Goal: Information Seeking & Learning: Learn about a topic

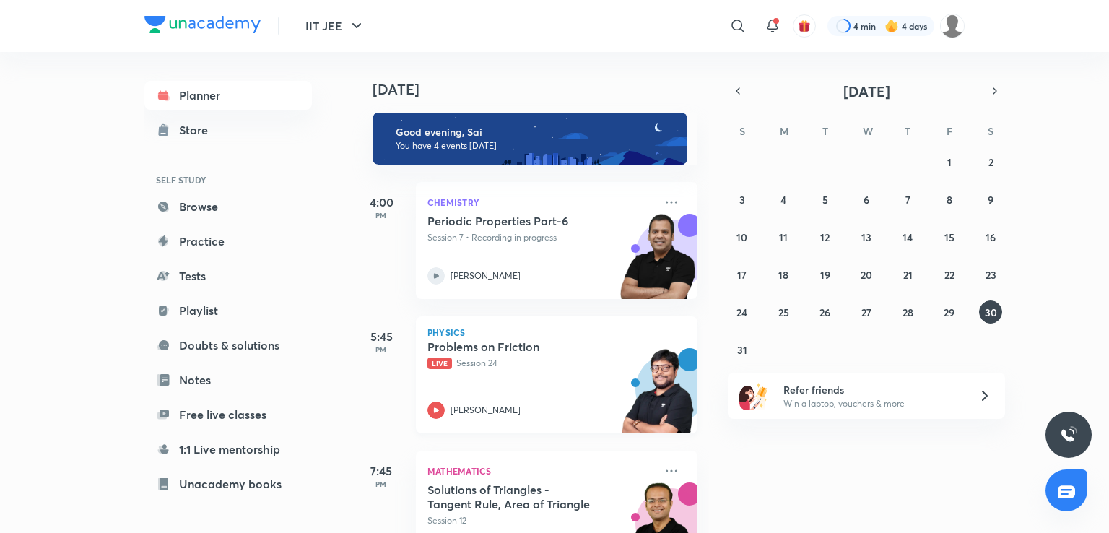
click at [477, 410] on p "[PERSON_NAME]" at bounding box center [486, 410] width 70 height 13
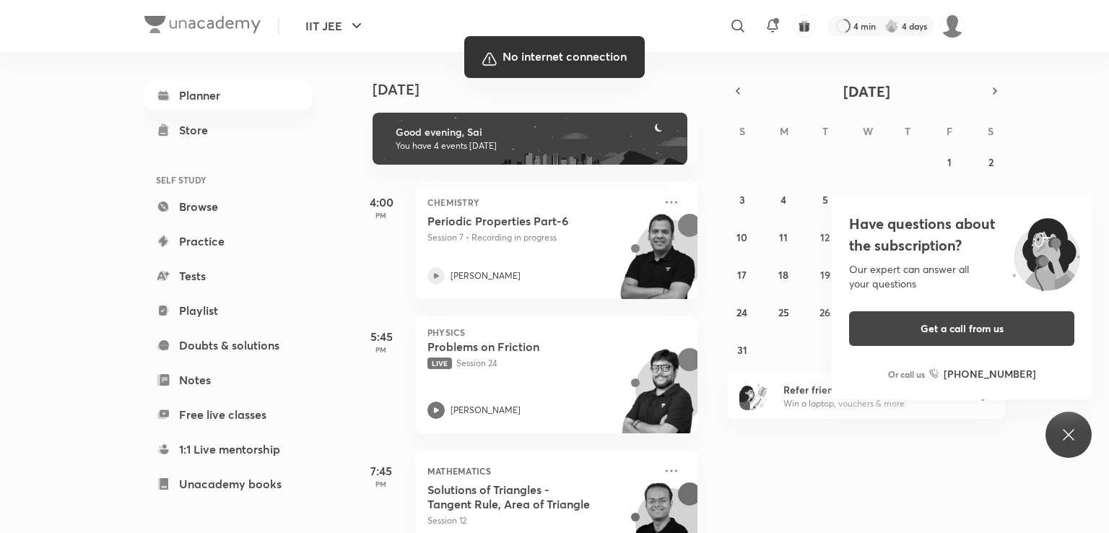
click at [399, 376] on div at bounding box center [554, 266] width 1109 height 533
click at [56, 397] on div at bounding box center [554, 266] width 1109 height 533
click at [297, 373] on div at bounding box center [554, 266] width 1109 height 533
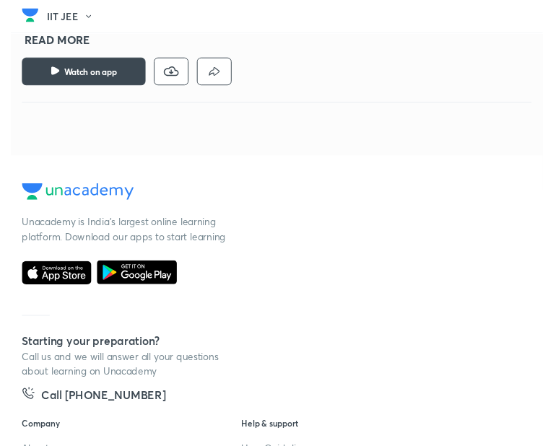
scroll to position [566, 267]
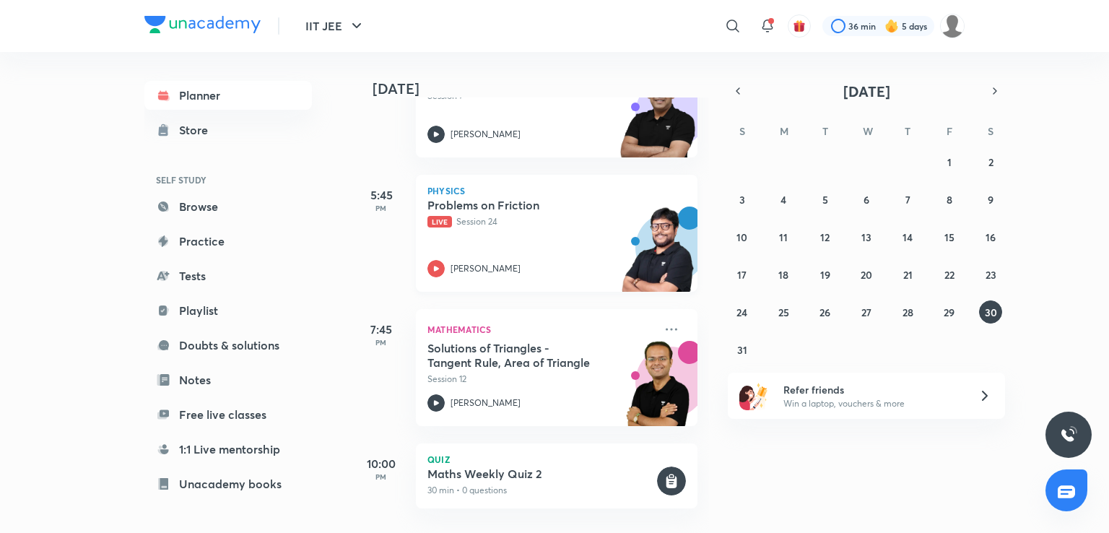
scroll to position [153, 0]
click at [538, 380] on div "Solutions of Triangles - Tangent Rule, Area of Triangle Session 12 Vineet Loomba" at bounding box center [540, 376] width 227 height 71
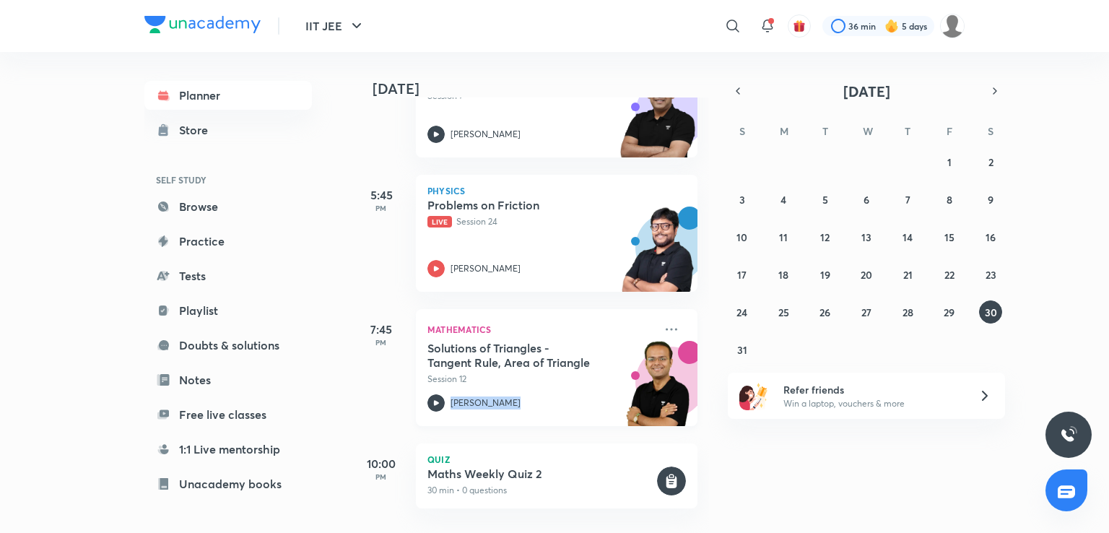
scroll to position [0, 0]
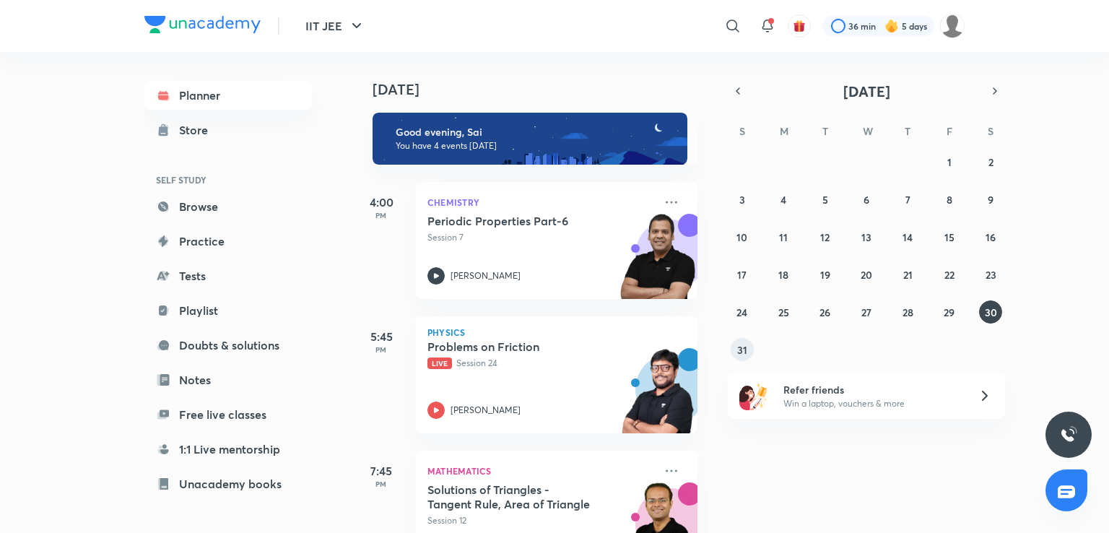
click at [733, 349] on button "31" at bounding box center [742, 349] width 23 height 23
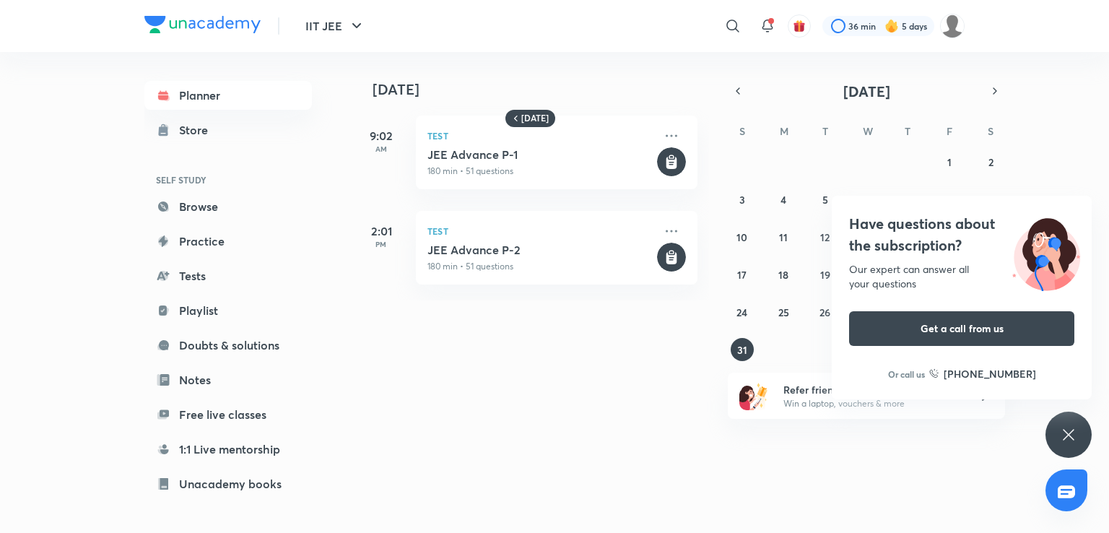
drag, startPoint x: 575, startPoint y: 354, endPoint x: 1061, endPoint y: 435, distance: 491.9
click at [1061, 435] on icon at bounding box center [1068, 434] width 17 height 17
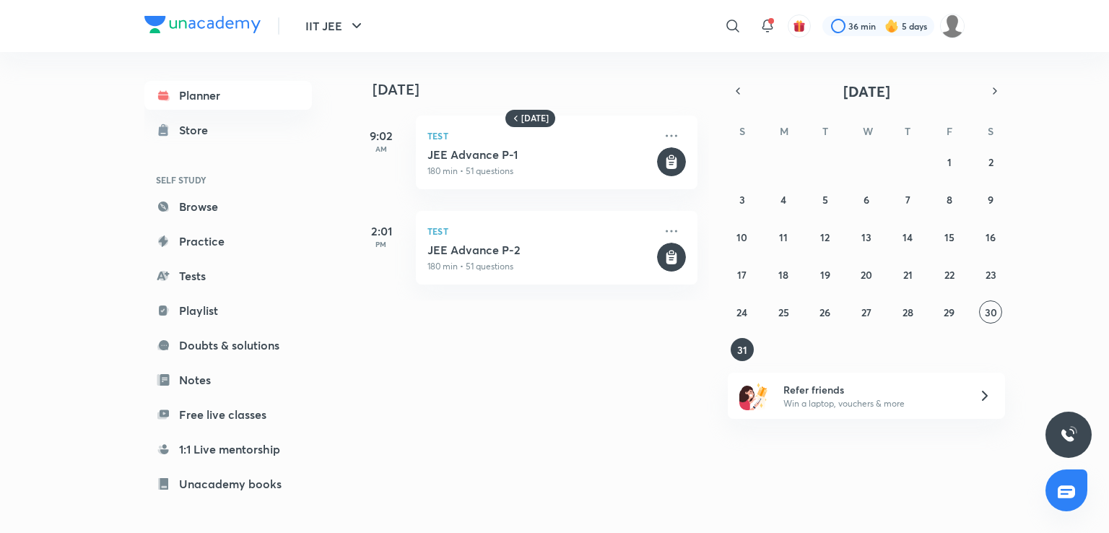
drag, startPoint x: 1060, startPoint y: 435, endPoint x: 1010, endPoint y: 341, distance: 106.3
click at [1010, 341] on div "IIT JEE ​ 36 min 5 days Planner Store SELF STUDY Browse Practice Tests Playlist…" at bounding box center [554, 266] width 1109 height 533
click at [980, 308] on button "30" at bounding box center [990, 311] width 23 height 23
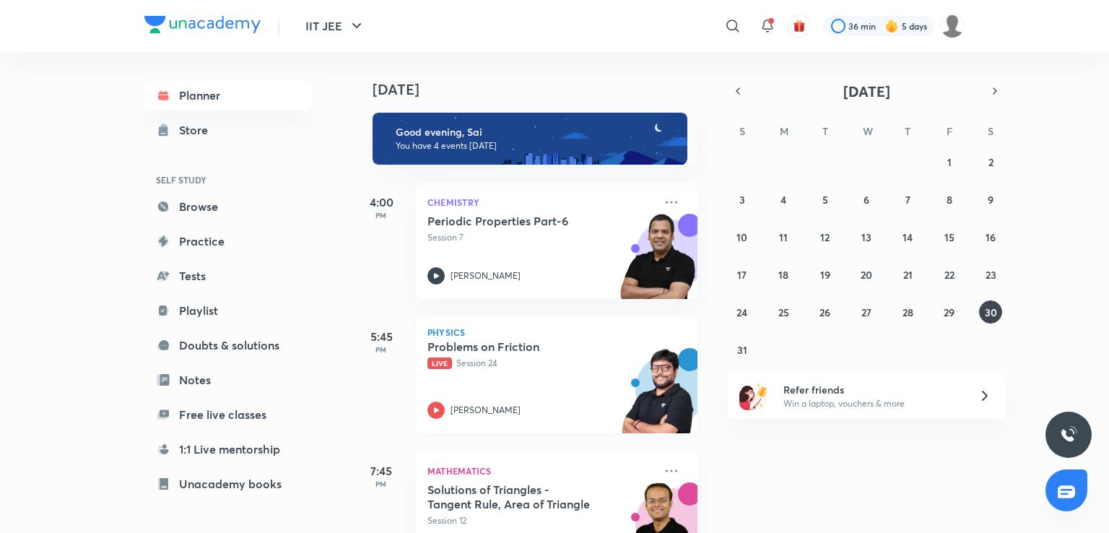
click at [457, 388] on div "Problems on Friction Live Session 24 Pankaj Singh" at bounding box center [540, 378] width 227 height 79
click at [739, 30] on icon at bounding box center [732, 25] width 17 height 17
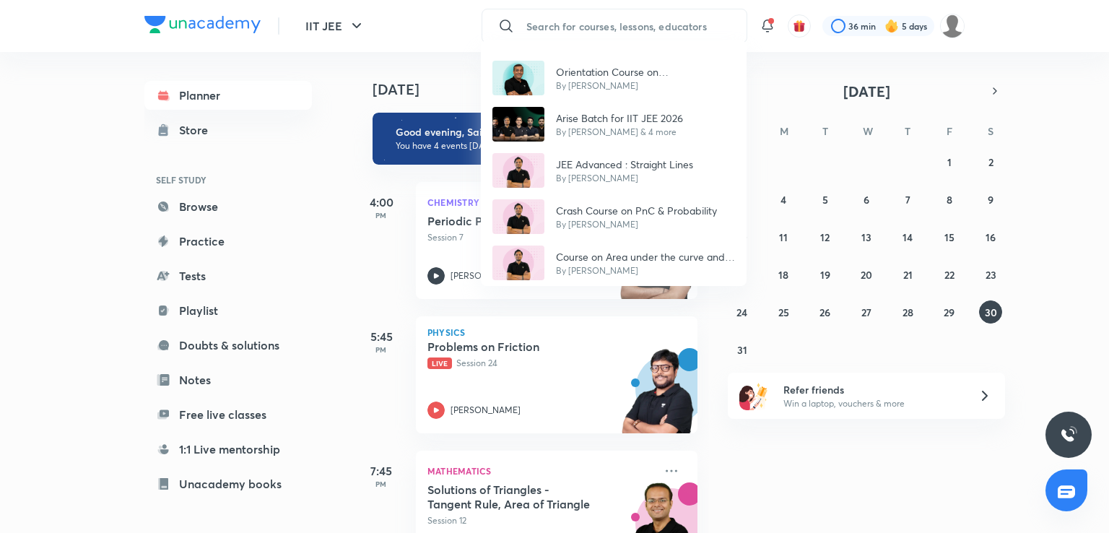
click at [625, 26] on div "Orientation Course on Kota IIT JEE 2024 Crash Course Batch By Sharad Kothari Ar…" at bounding box center [554, 266] width 1109 height 533
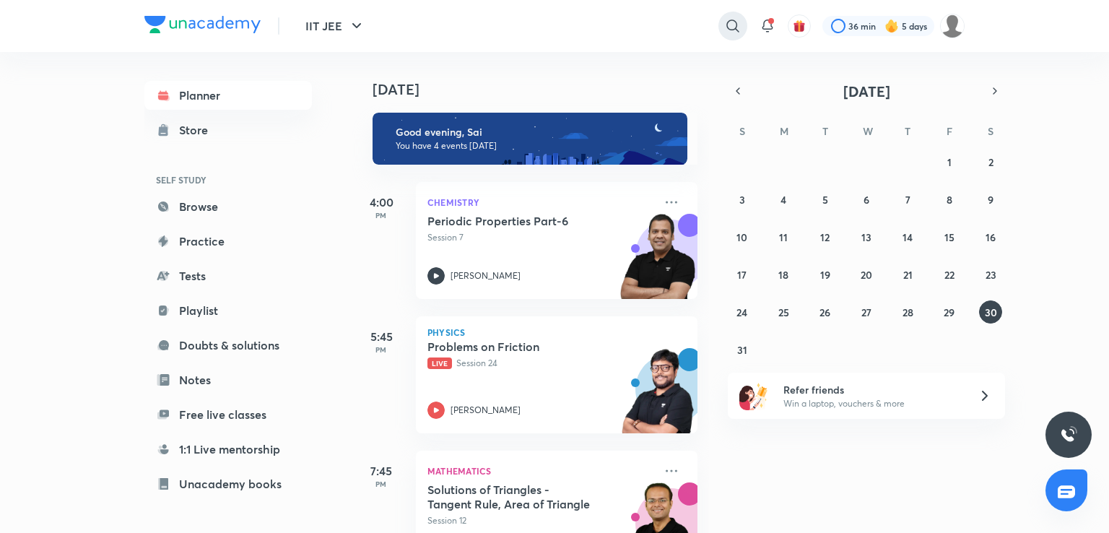
click at [726, 20] on icon at bounding box center [732, 25] width 17 height 17
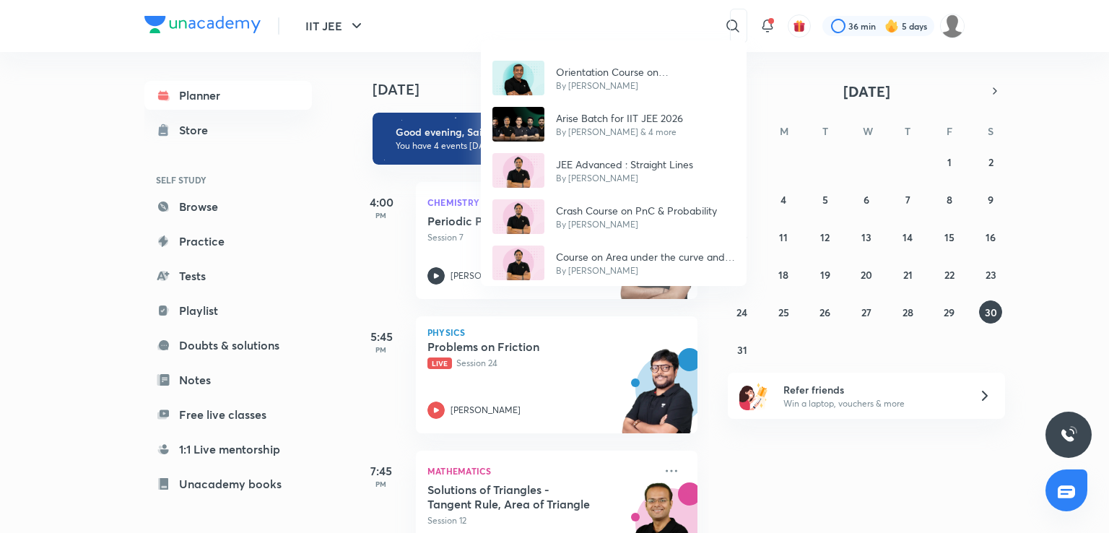
click at [618, 35] on div "Orientation Course on Kota IIT JEE 2024 Crash Course Batch By Sharad Kothari Ar…" at bounding box center [554, 266] width 1109 height 533
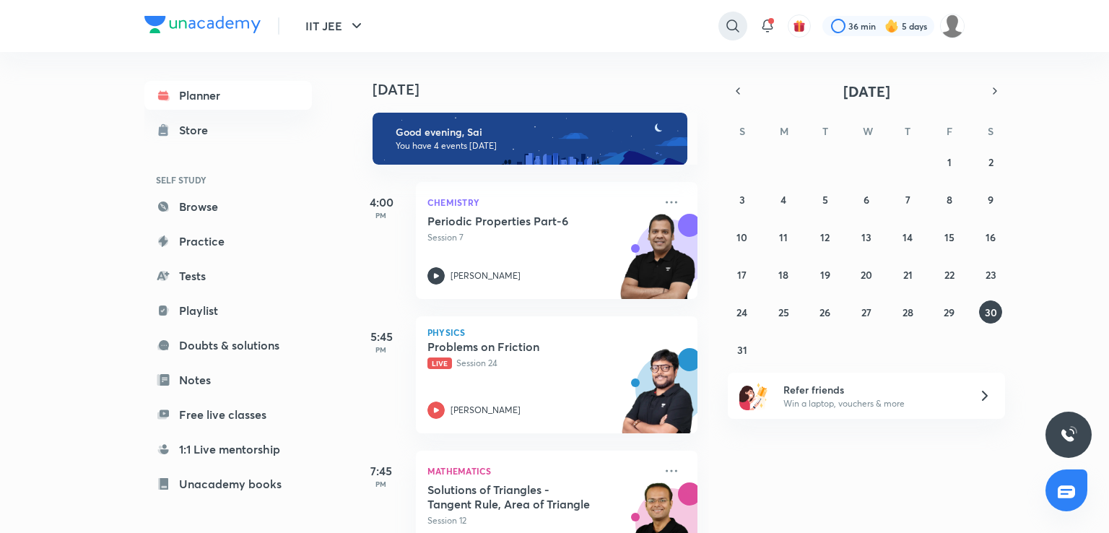
click at [736, 33] on icon at bounding box center [732, 25] width 17 height 17
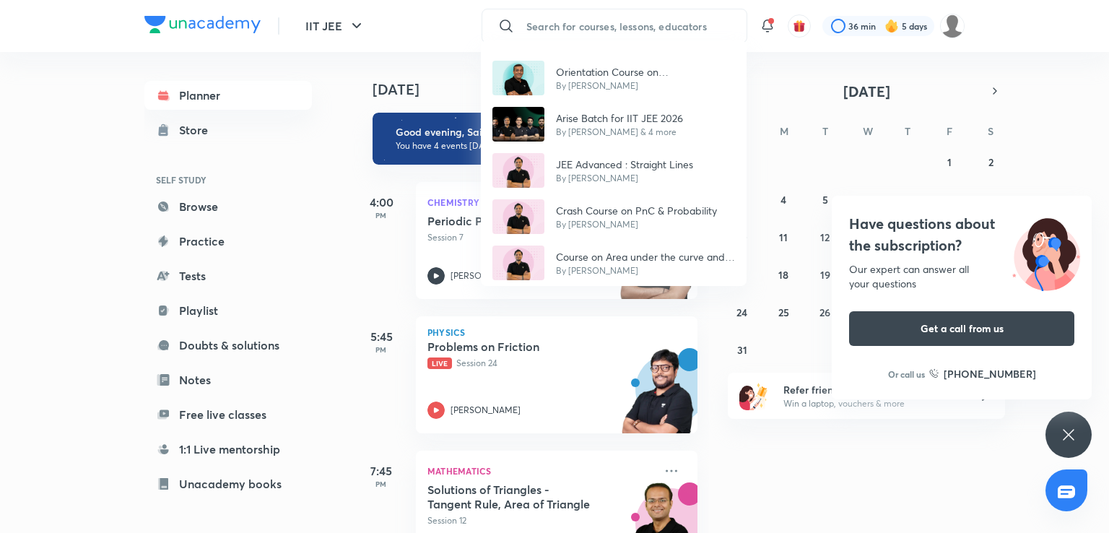
click at [665, 18] on div "Orientation Course on Kota IIT JEE 2024 Crash Course Batch By Sharad Kothari Ar…" at bounding box center [554, 266] width 1109 height 533
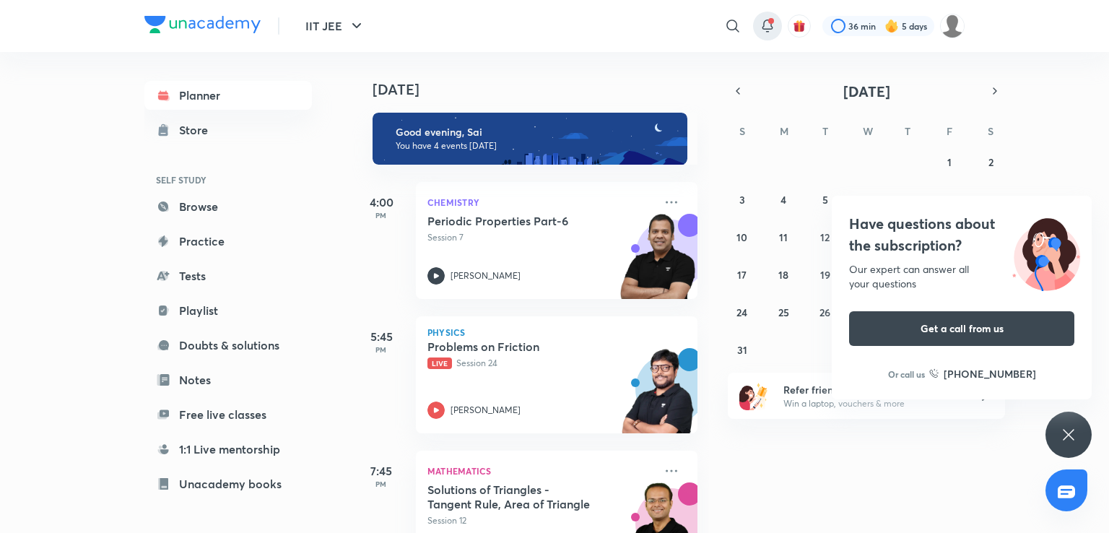
click at [768, 40] on div at bounding box center [767, 26] width 29 height 29
click at [763, 41] on div "​ 36 min 5 days" at bounding box center [723, 26] width 483 height 35
click at [728, 25] on icon at bounding box center [732, 25] width 17 height 17
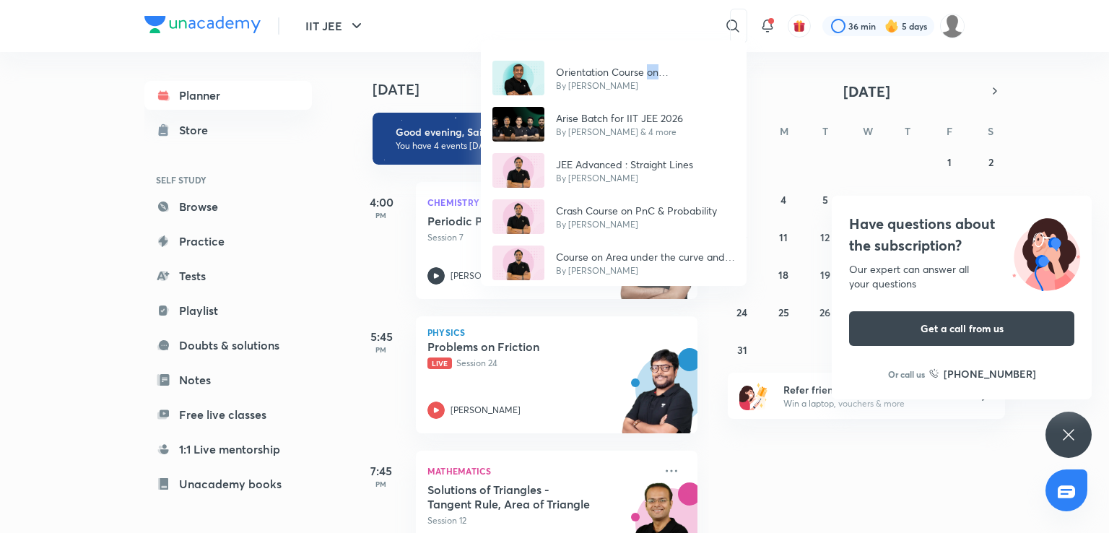
click at [653, 27] on div "Orientation Course on Kota IIT JEE 2024 Crash Course Batch By Sharad Kothari Ar…" at bounding box center [554, 266] width 1109 height 533
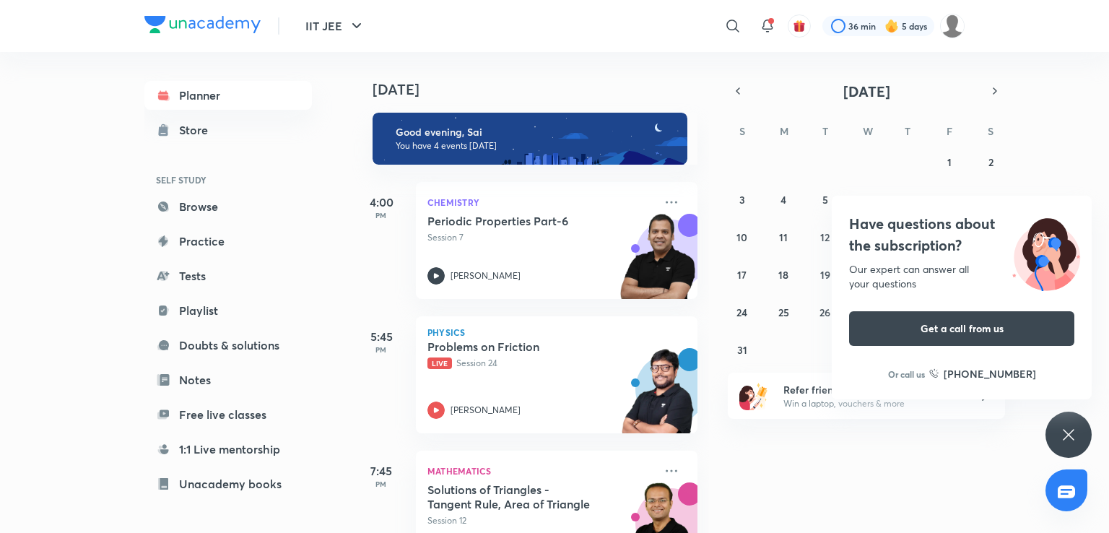
click at [653, 27] on div "​" at bounding box center [615, 26] width 266 height 35
click at [725, 27] on icon at bounding box center [732, 25] width 17 height 17
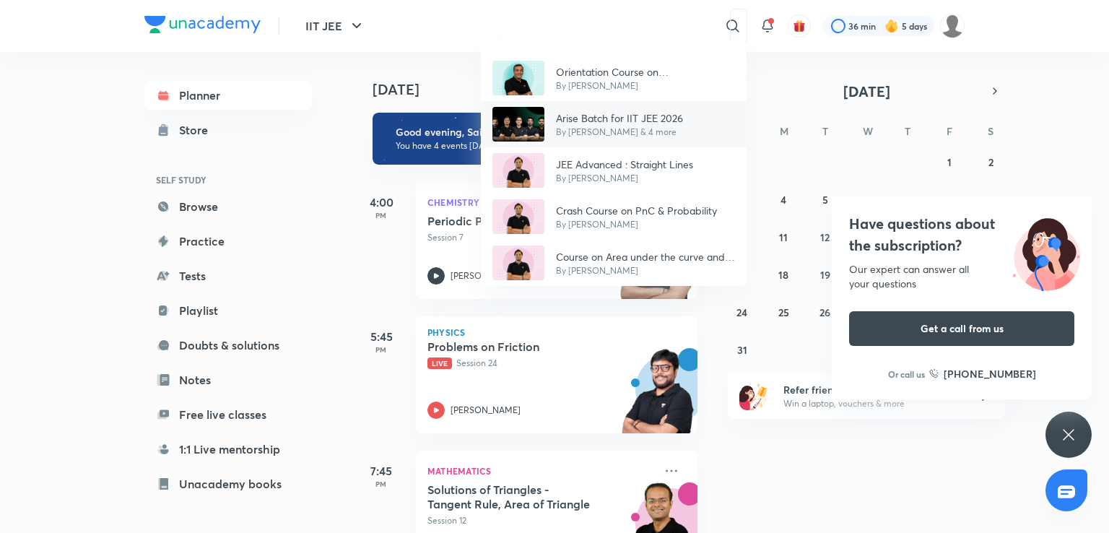
click at [596, 131] on p "By Akash Tyagi & 4 more" at bounding box center [619, 132] width 127 height 13
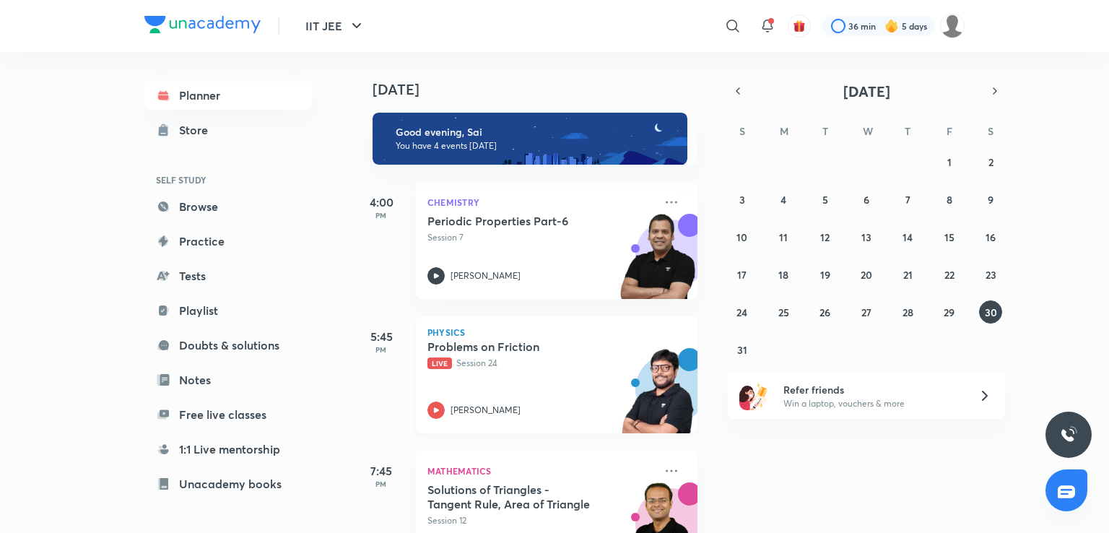
scroll to position [153, 0]
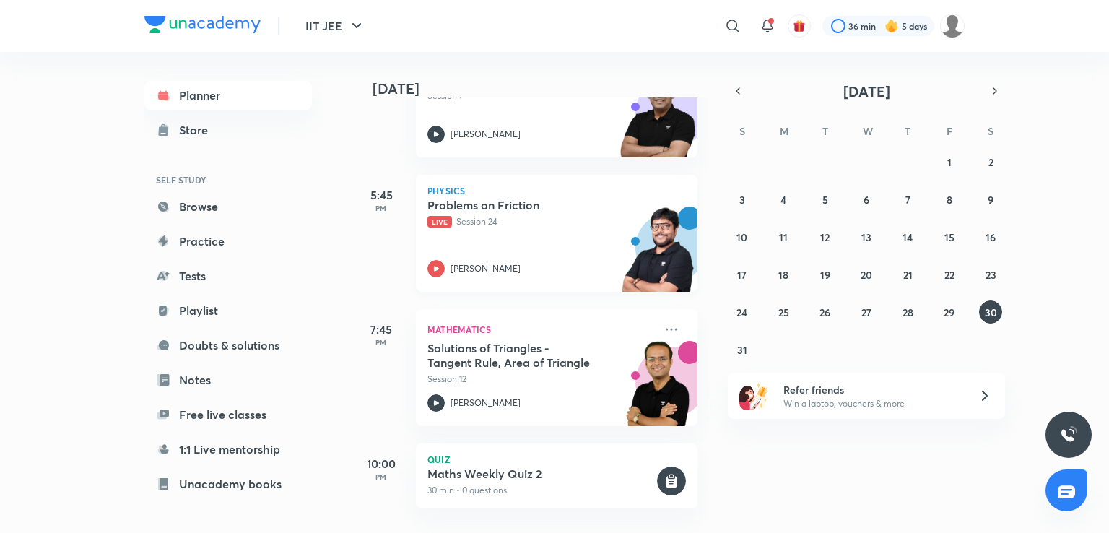
click at [501, 356] on h5 "Solutions of Triangles - Tangent Rule, Area of Triangle" at bounding box center [517, 355] width 180 height 29
click at [734, 22] on icon at bounding box center [732, 25] width 17 height 17
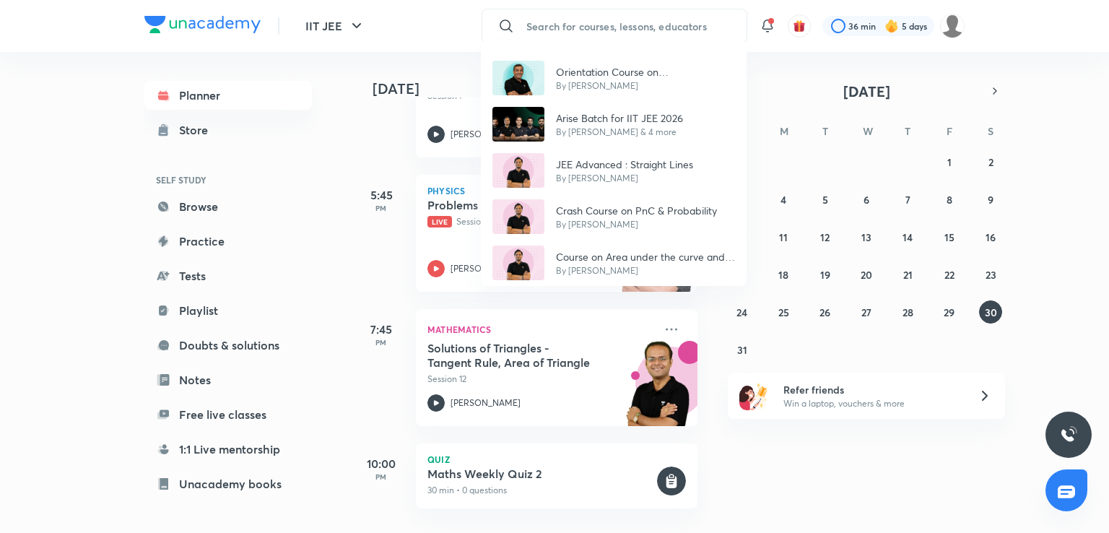
click at [630, 21] on div "Orientation Course on Kota IIT JEE 2024 Crash Course Batch By Sharad Kothari Ar…" at bounding box center [554, 266] width 1109 height 533
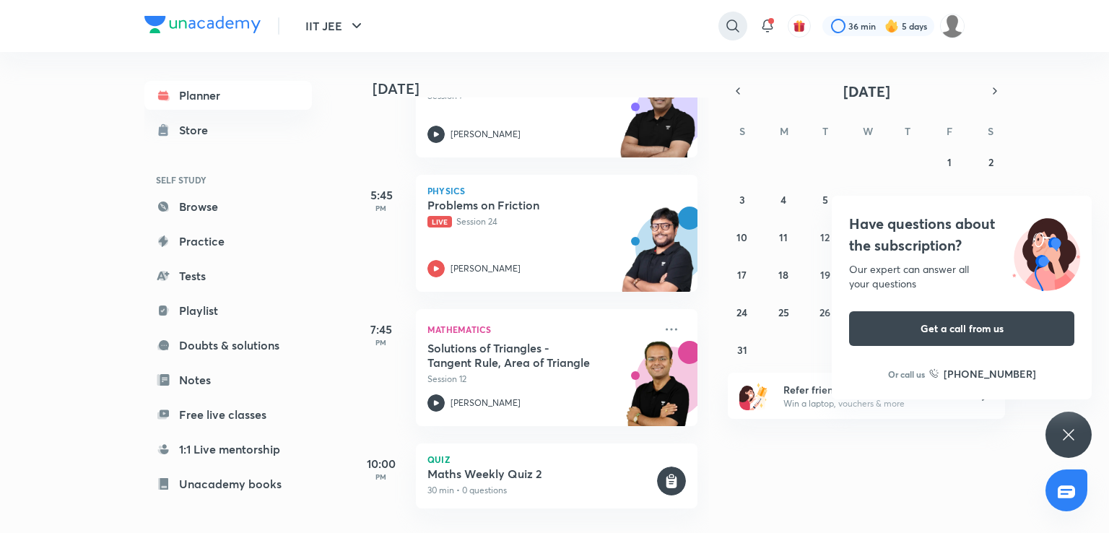
click at [725, 30] on icon at bounding box center [732, 25] width 17 height 17
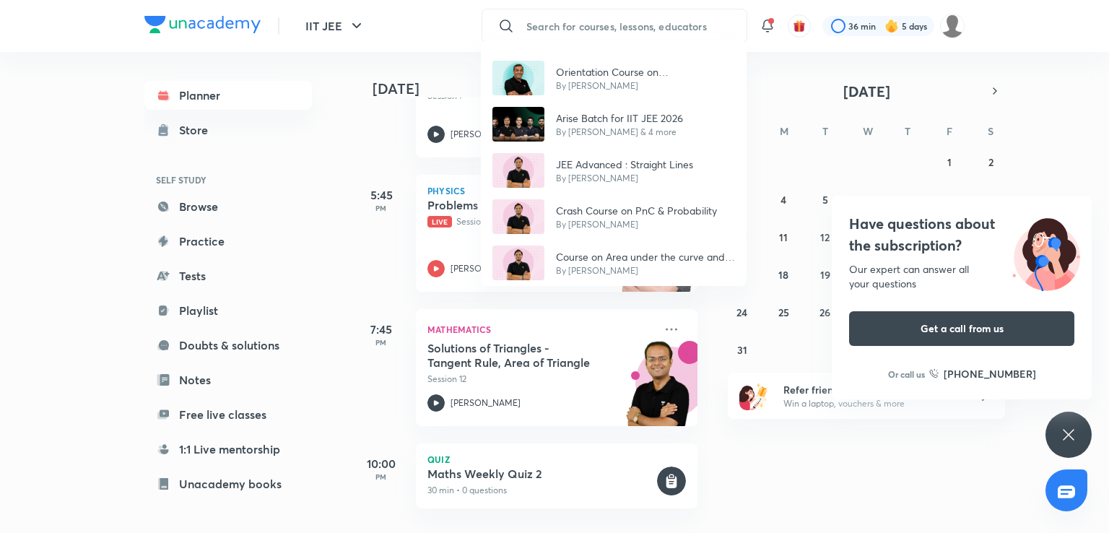
click at [820, 473] on div "Orientation Course on Kota IIT JEE 2024 Crash Course Batch By Sharad Kothari Ar…" at bounding box center [554, 266] width 1109 height 533
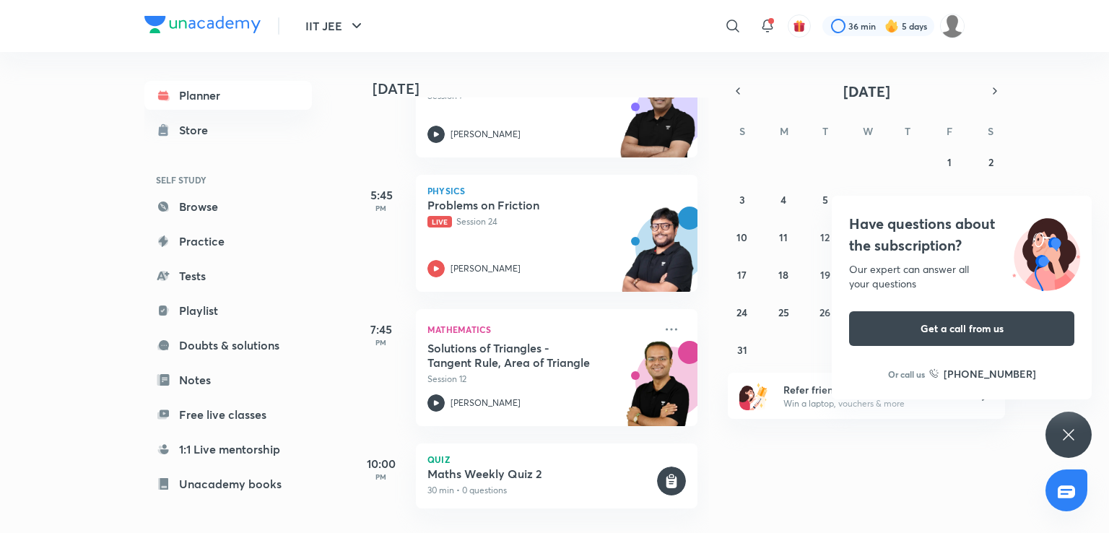
click at [1061, 440] on icon at bounding box center [1068, 434] width 17 height 17
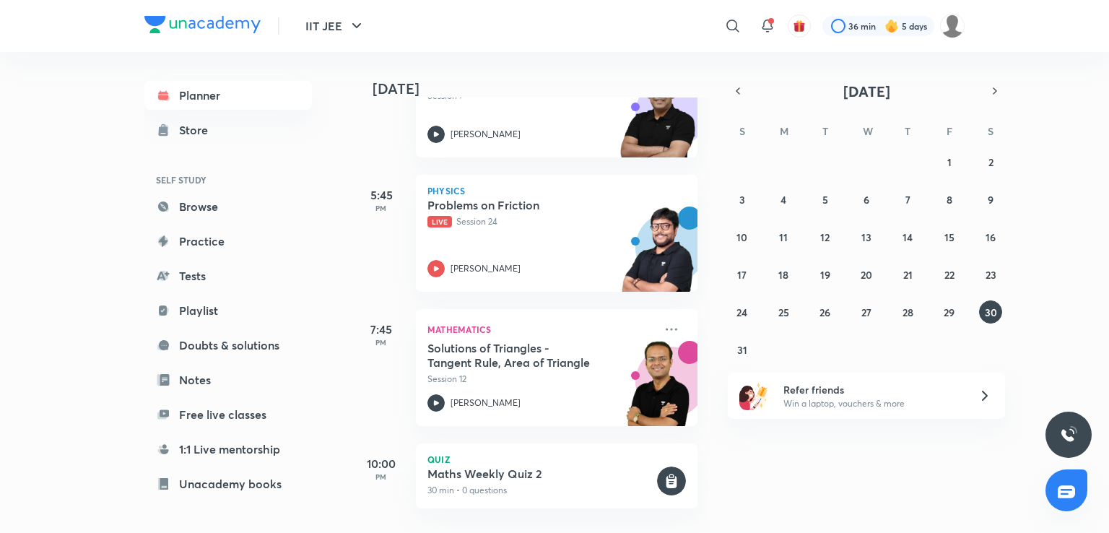
click at [970, 401] on div "Refer friends Win a laptop, vouchers & more" at bounding box center [866, 396] width 277 height 46
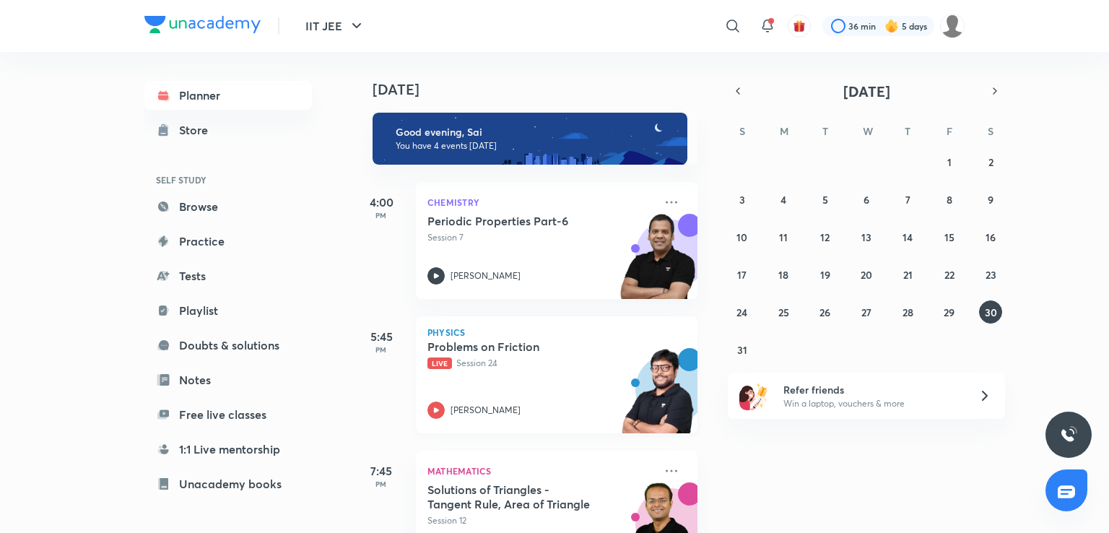
click at [497, 345] on h5 "Problems on Friction" at bounding box center [517, 346] width 180 height 14
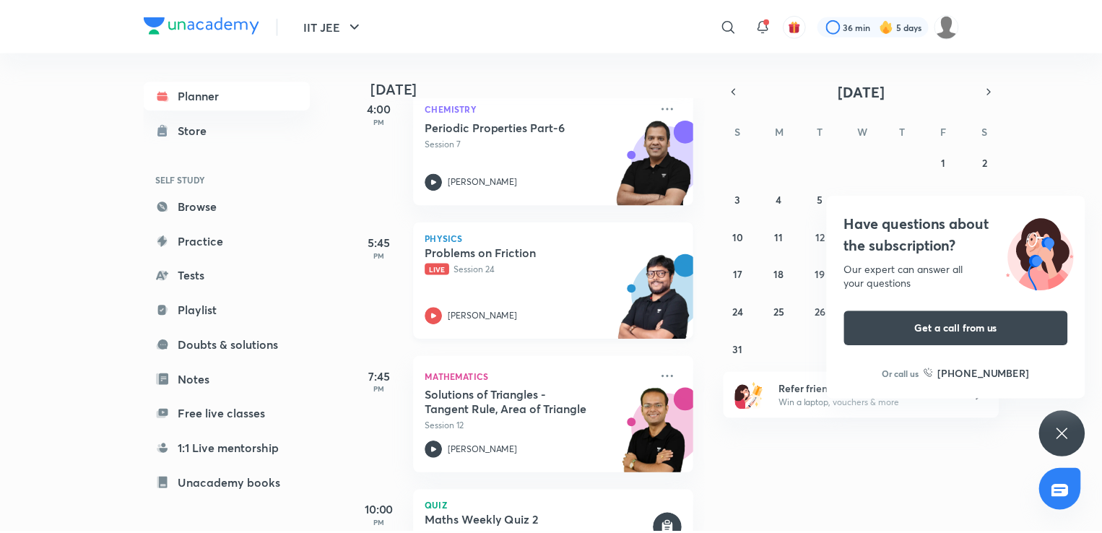
scroll to position [153, 0]
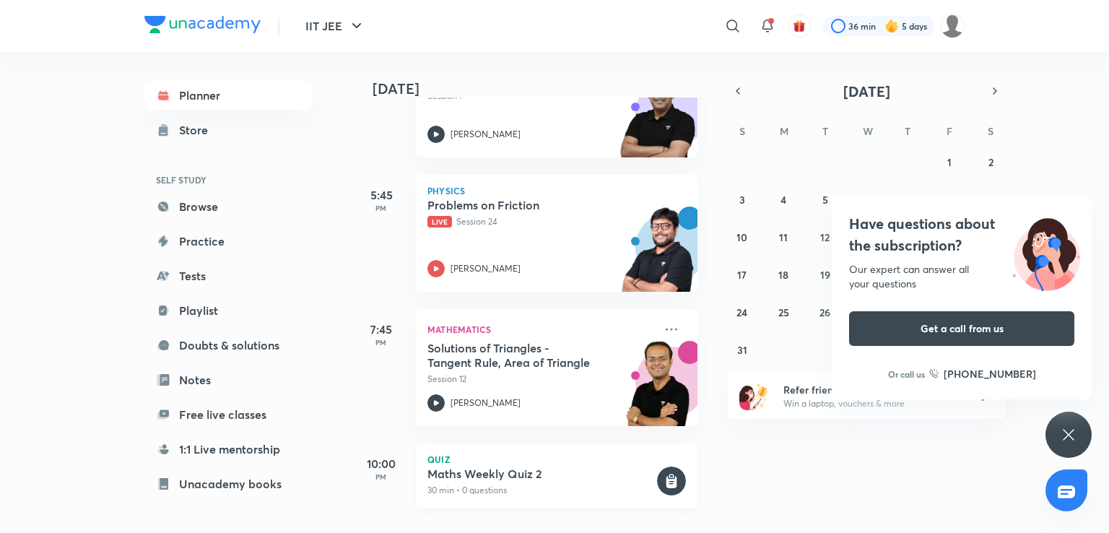
click at [499, 469] on div "Maths Weekly Quiz 2 30 min • 0 questions" at bounding box center [540, 481] width 227 height 30
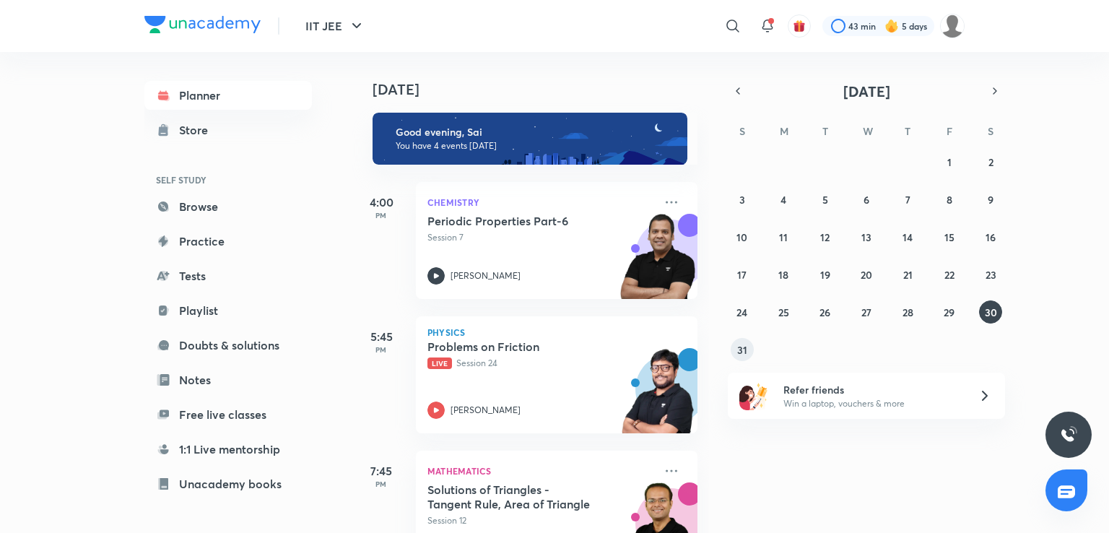
click at [749, 349] on button "31" at bounding box center [742, 349] width 23 height 23
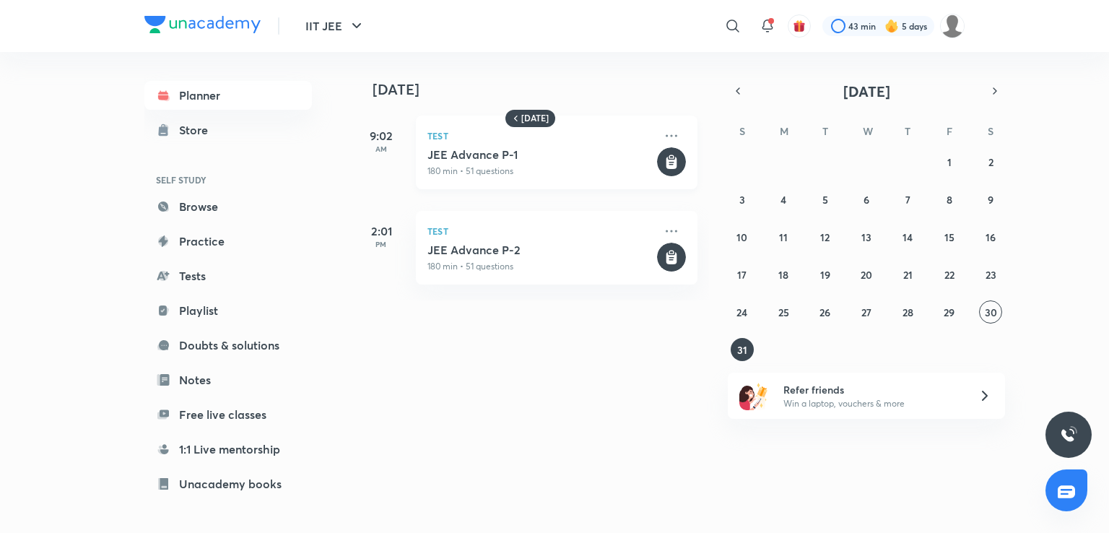
click at [545, 186] on div "Test JEE Advance P-1 180 min • 51 questions" at bounding box center [557, 153] width 282 height 74
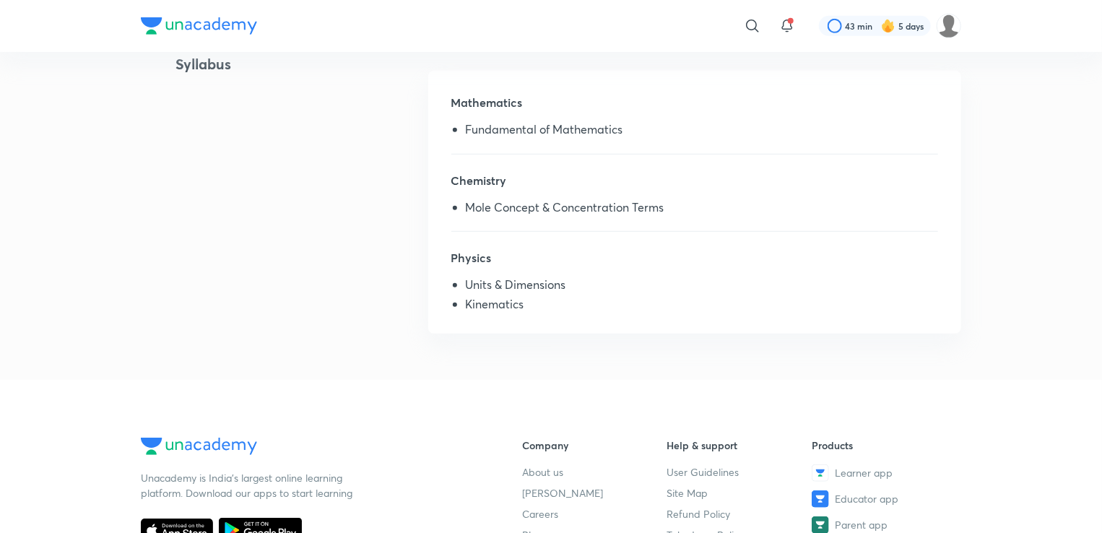
scroll to position [393, 0]
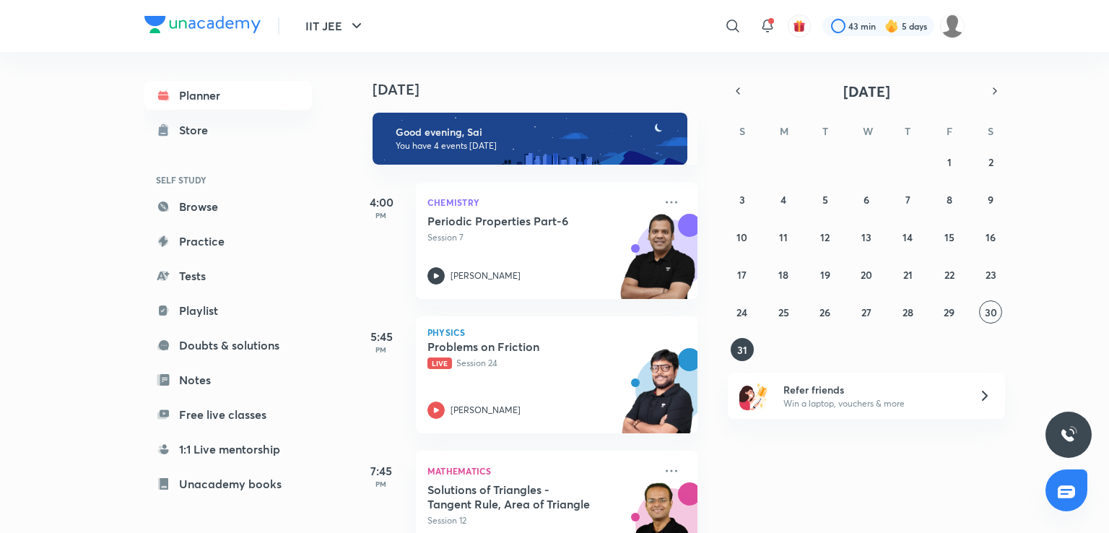
click at [734, 361] on div "Today Good evening, Sai You have 4 events today 4:00 PM Chemistry Periodic Prop…" at bounding box center [729, 292] width 754 height 481
click at [739, 349] on abbr "31" at bounding box center [742, 350] width 10 height 14
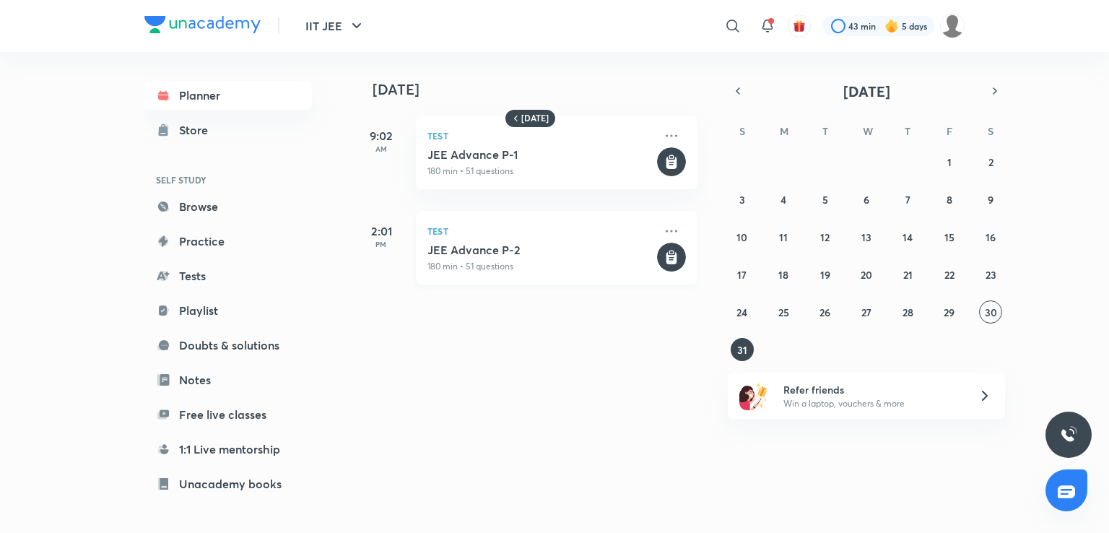
click at [471, 254] on h5 "JEE Advance P-2" at bounding box center [540, 250] width 227 height 14
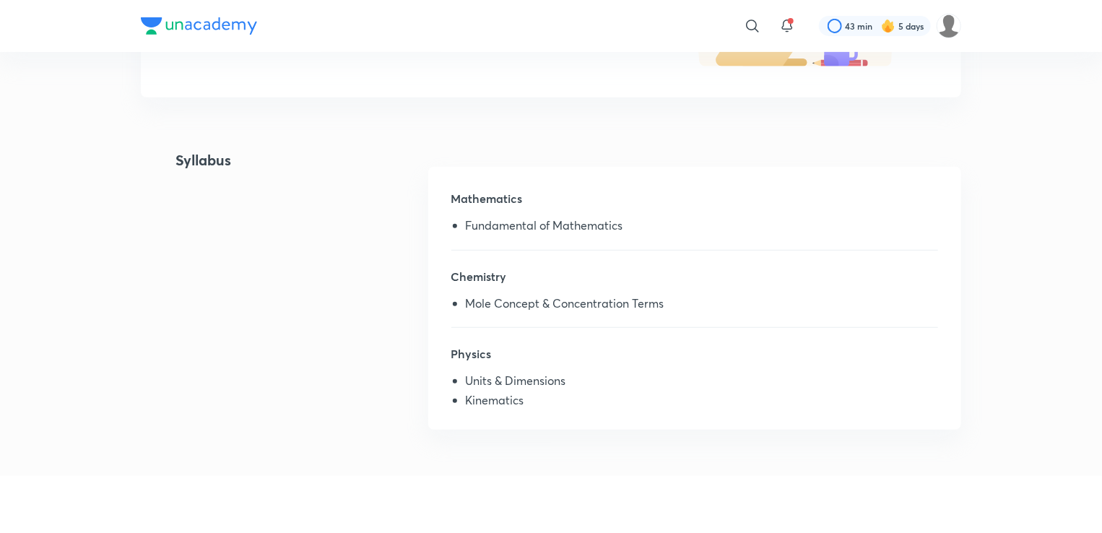
scroll to position [297, 0]
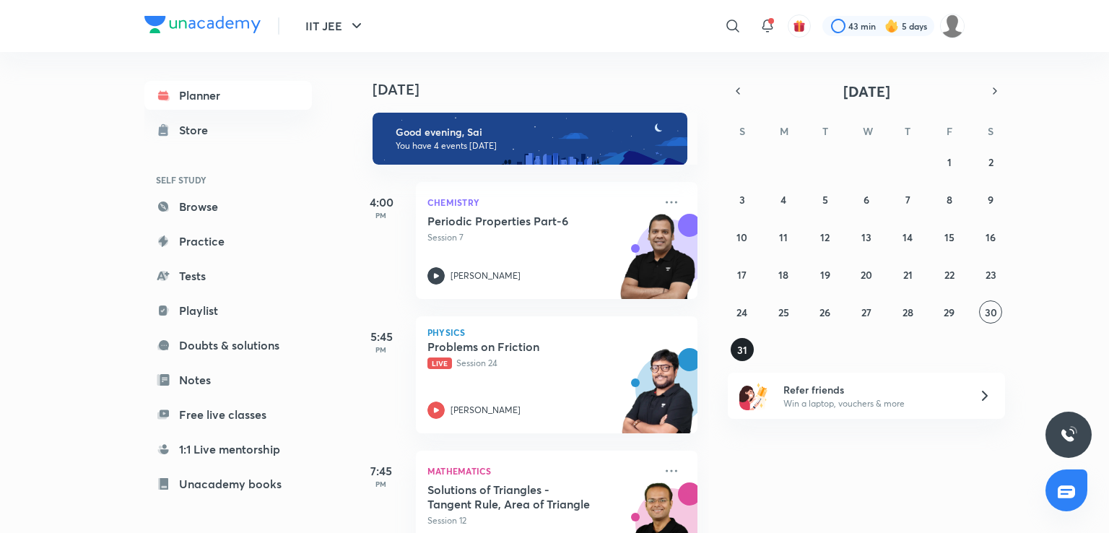
click at [739, 355] on abbr "31" at bounding box center [742, 350] width 10 height 14
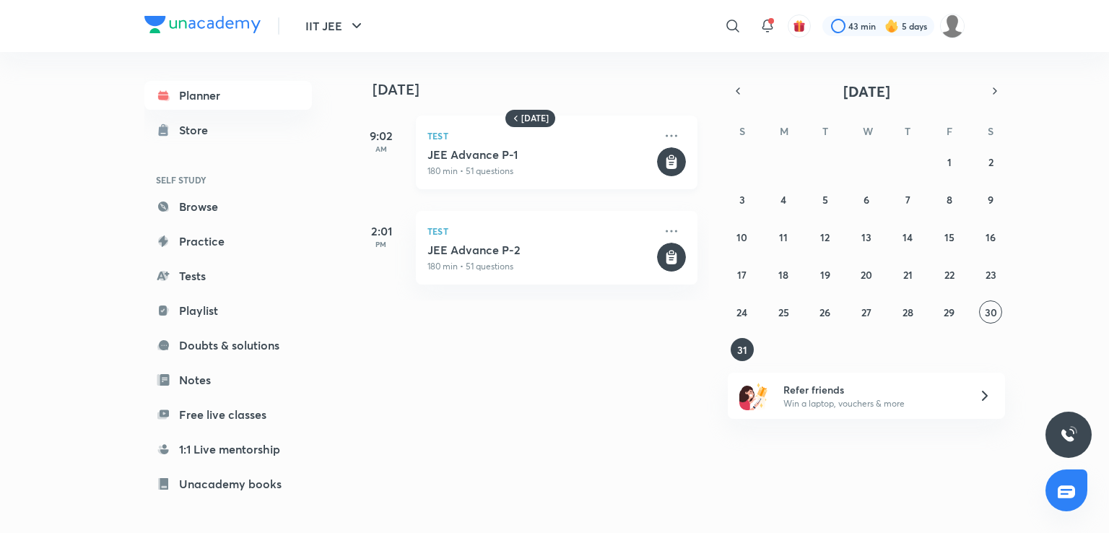
click at [560, 146] on div "Test JEE Advance P-1 180 min • 51 questions" at bounding box center [557, 153] width 282 height 74
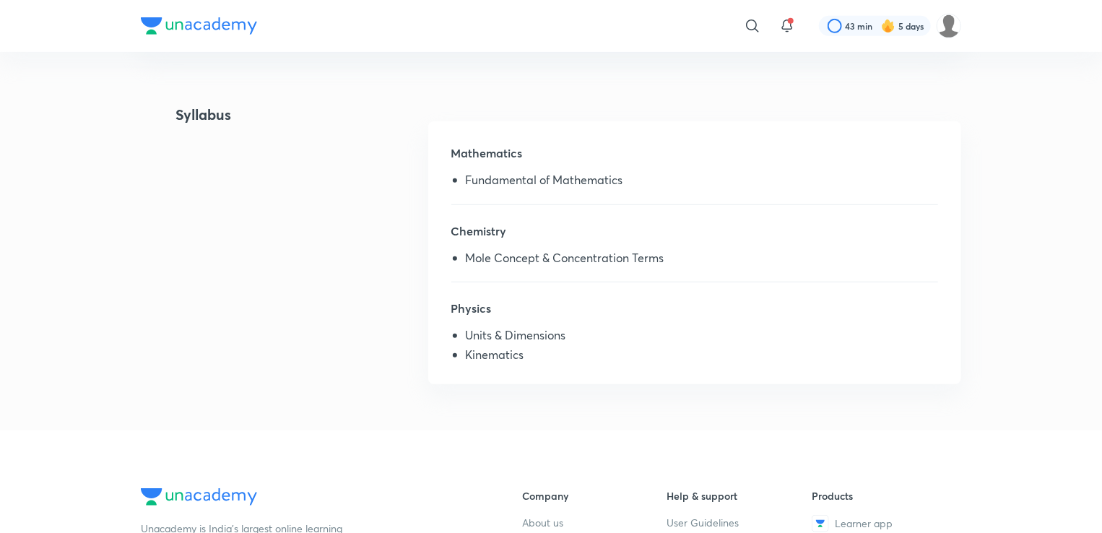
scroll to position [321, 0]
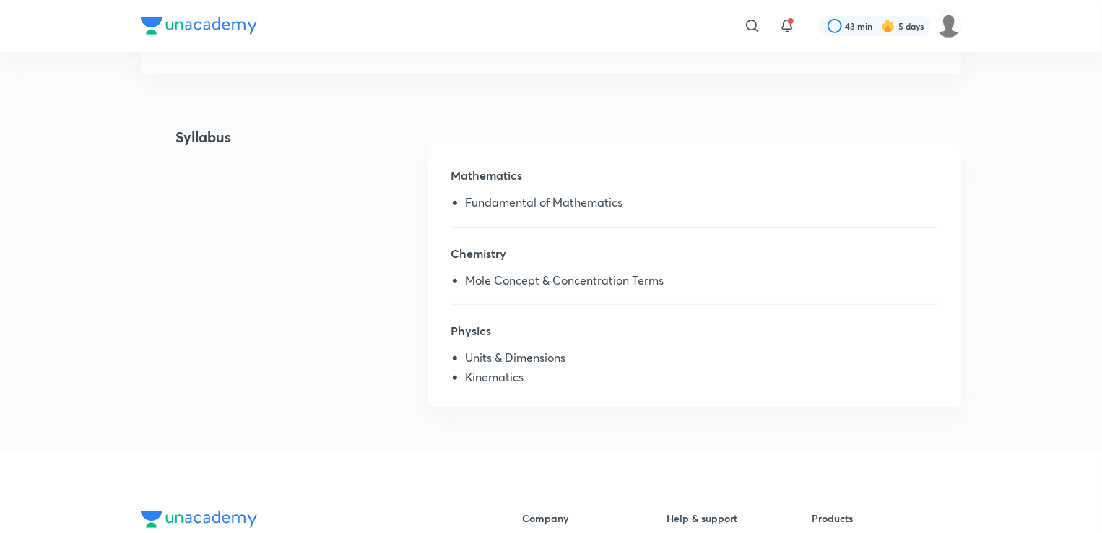
click at [466, 359] on li "Units & Dimensions" at bounding box center [702, 360] width 472 height 19
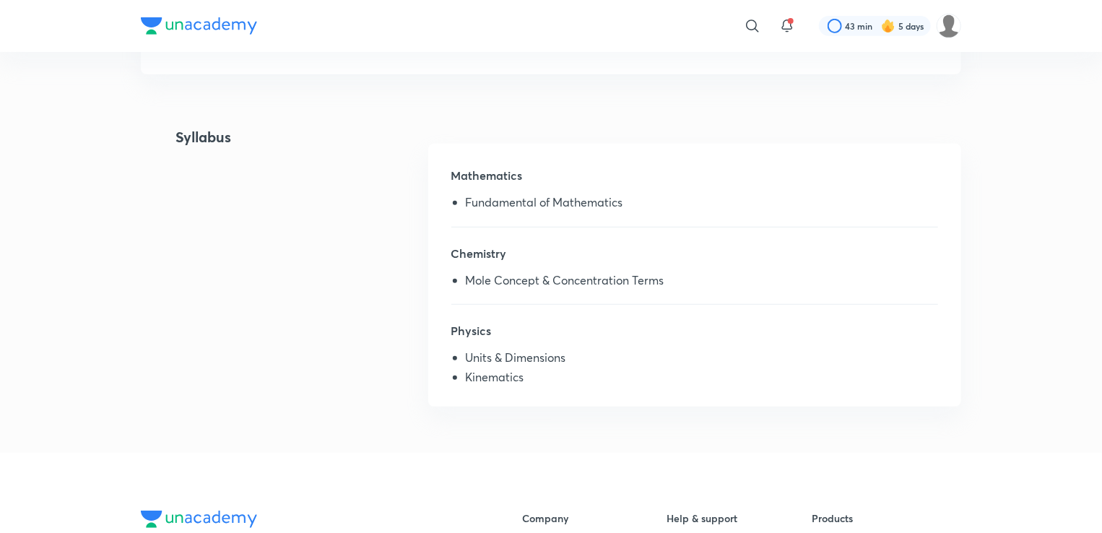
click at [482, 383] on li "Kinematics" at bounding box center [702, 379] width 472 height 19
click at [466, 362] on li "Units & Dimensions" at bounding box center [702, 360] width 472 height 19
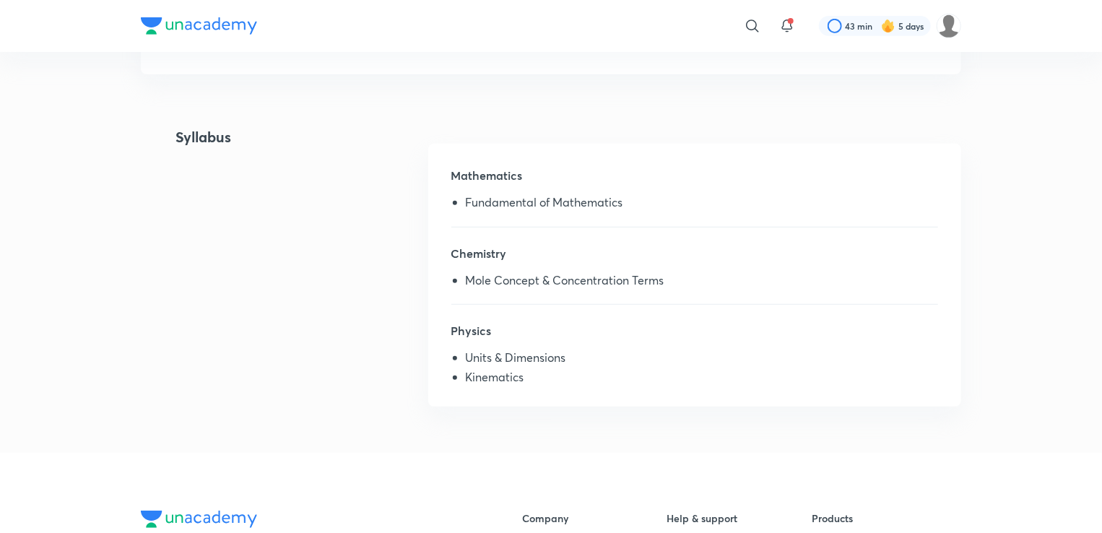
click at [466, 362] on li "Units & Dimensions" at bounding box center [702, 360] width 472 height 19
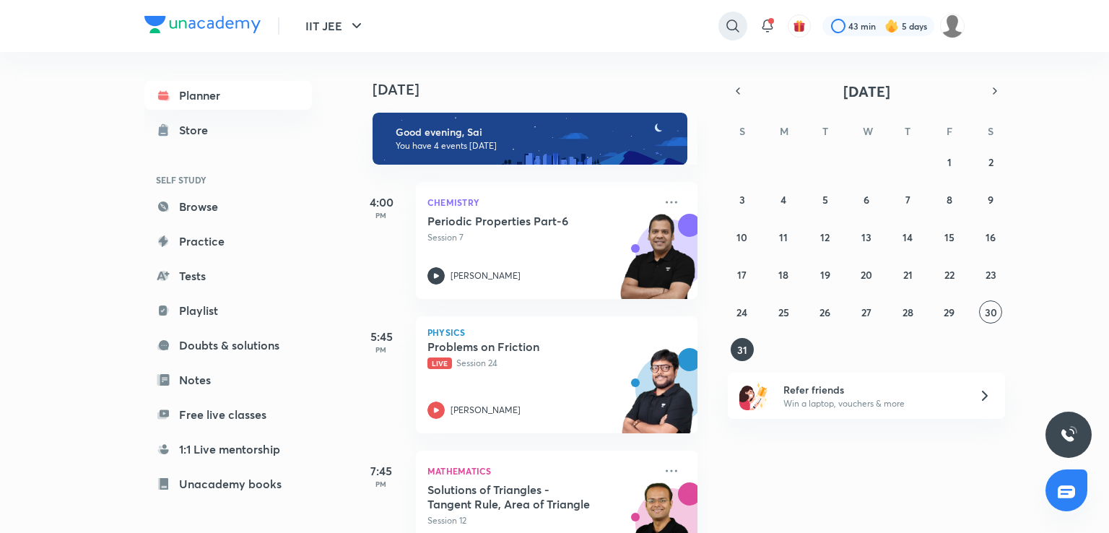
click at [728, 25] on icon at bounding box center [732, 25] width 17 height 17
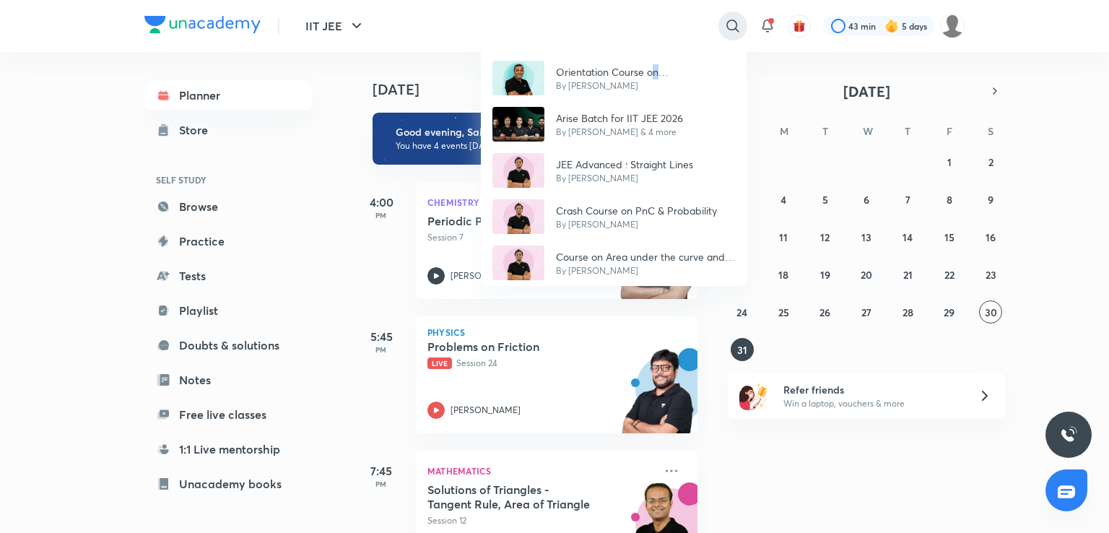
drag, startPoint x: 650, startPoint y: 36, endPoint x: 733, endPoint y: 21, distance: 84.4
click at [733, 21] on div "Orientation Course on Kota IIT JEE 2024 Crash Course Batch By Sharad Kothari Ar…" at bounding box center [554, 266] width 1109 height 533
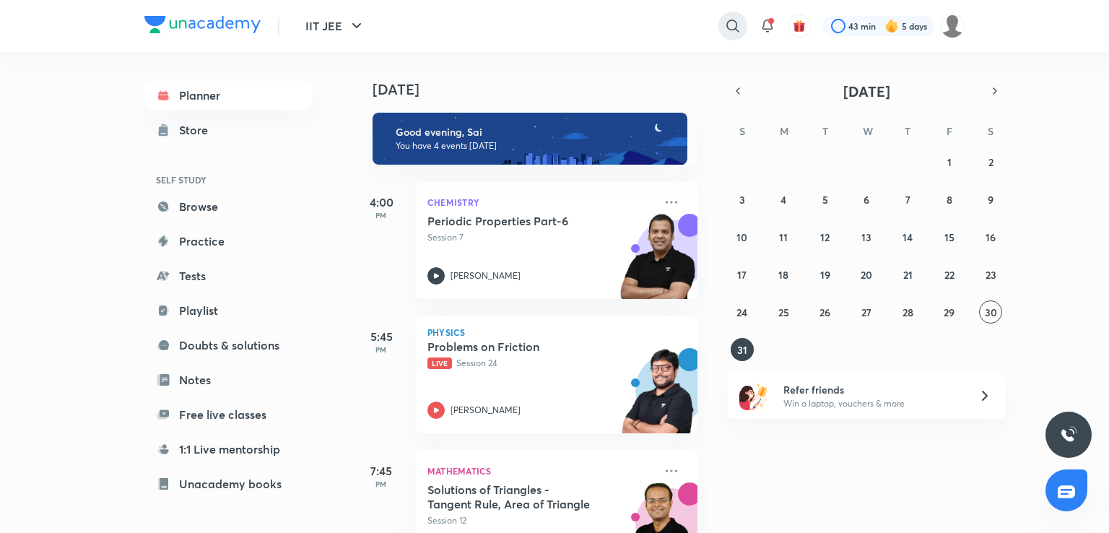
click at [733, 21] on icon at bounding box center [732, 25] width 12 height 12
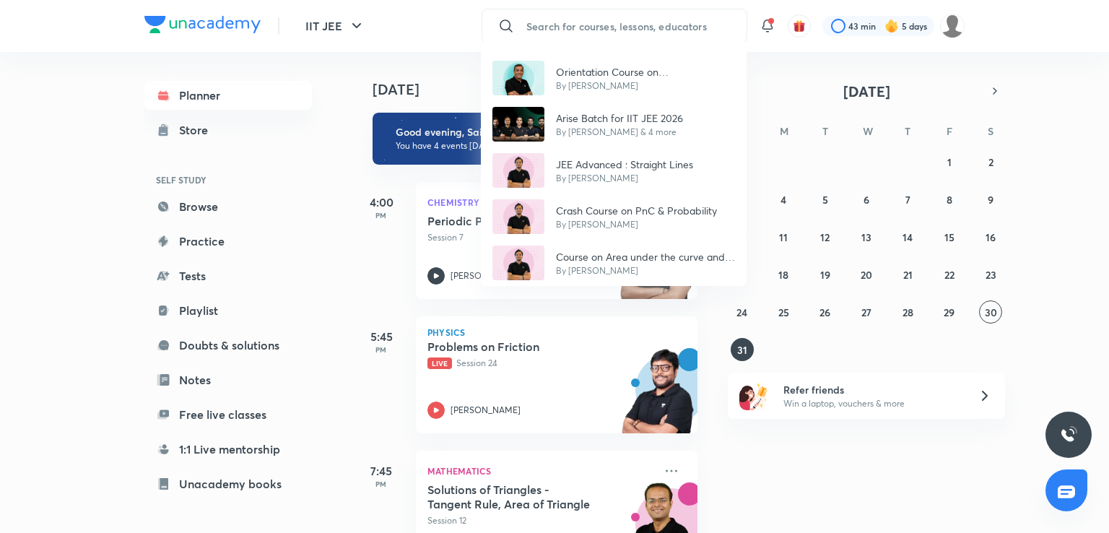
click at [553, 44] on div "Orientation Course on Kota IIT JEE 2024 Crash Course Batch By Sharad Kothari Ar…" at bounding box center [614, 162] width 266 height 245
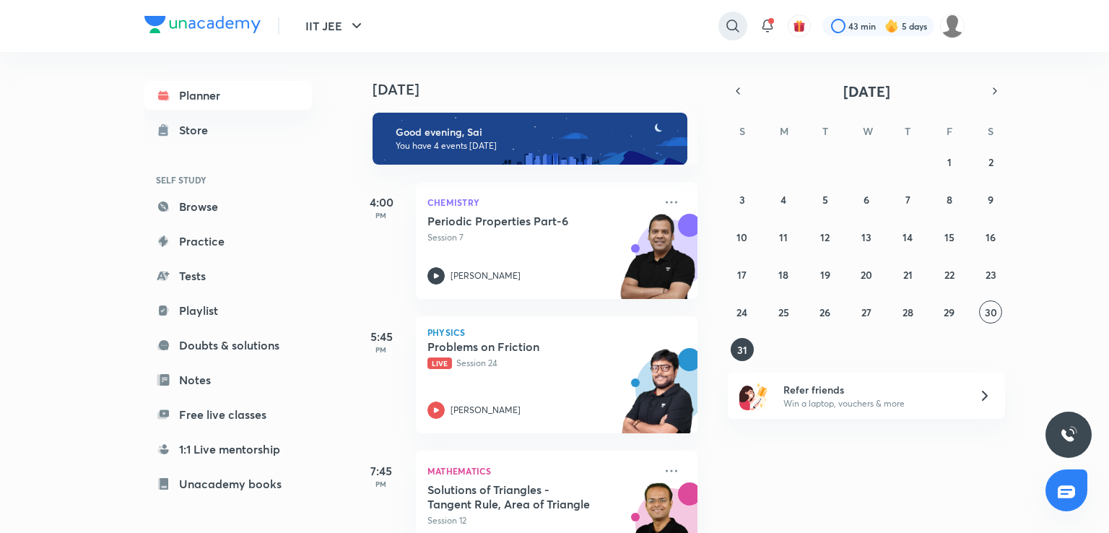
click at [724, 32] on icon at bounding box center [732, 25] width 17 height 17
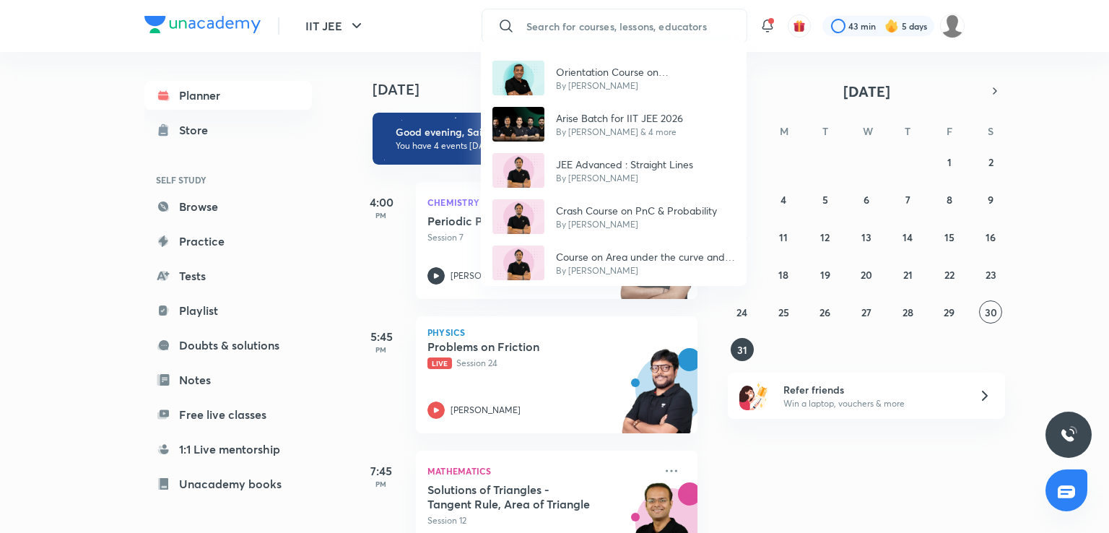
click at [712, 27] on div "Orientation Course on Kota IIT JEE 2024 Crash Course Batch By Sharad Kothari Ar…" at bounding box center [554, 266] width 1109 height 533
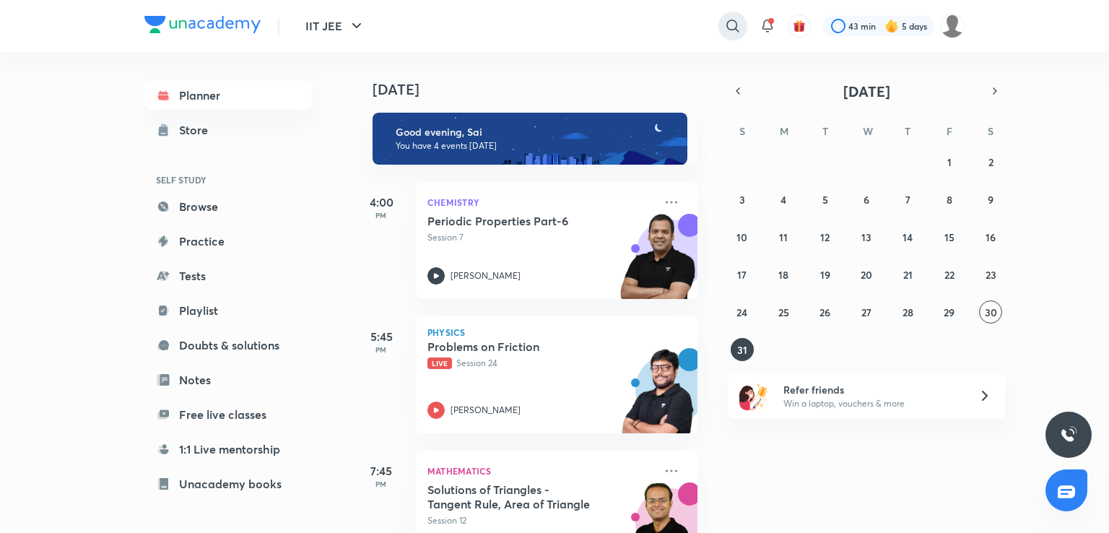
click at [738, 27] on icon at bounding box center [732, 25] width 17 height 17
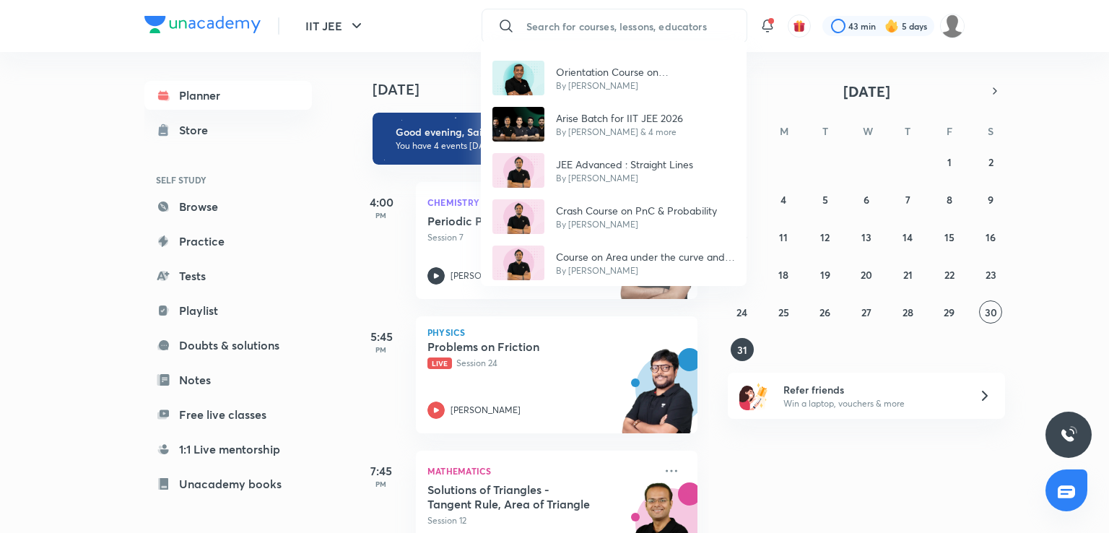
type input "a"
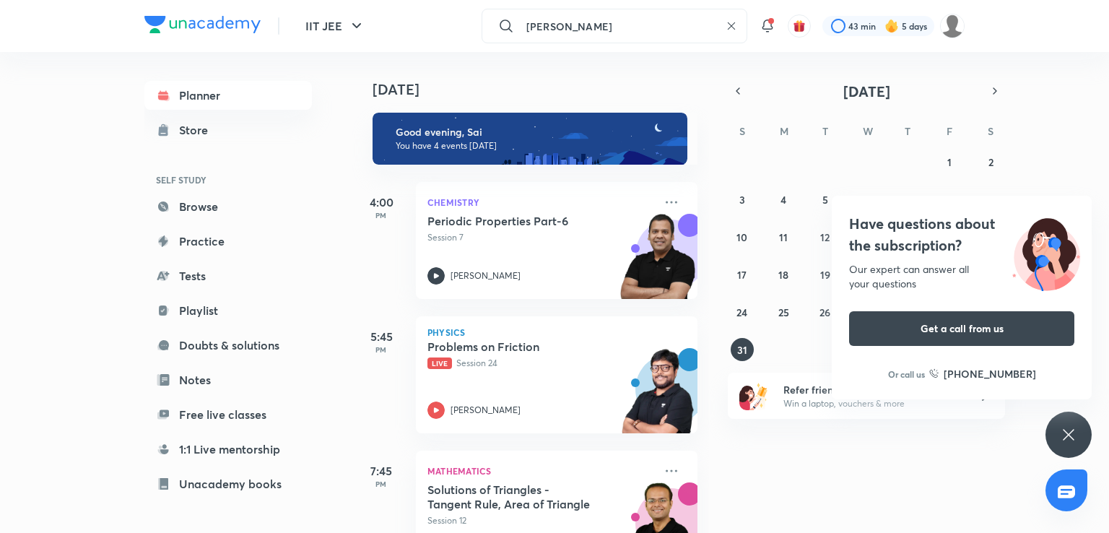
type input "rahul yadav"
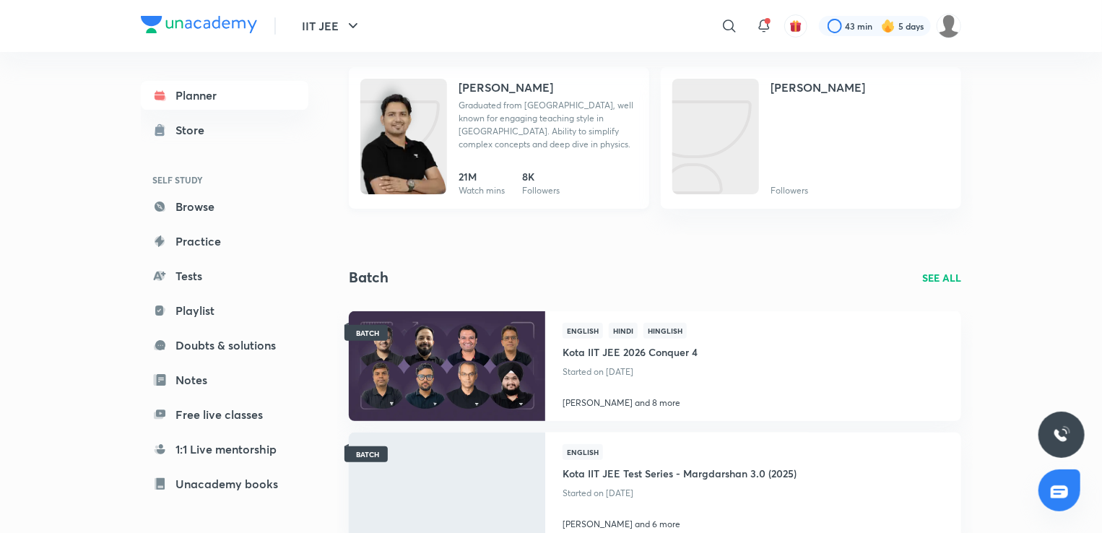
scroll to position [113, 0]
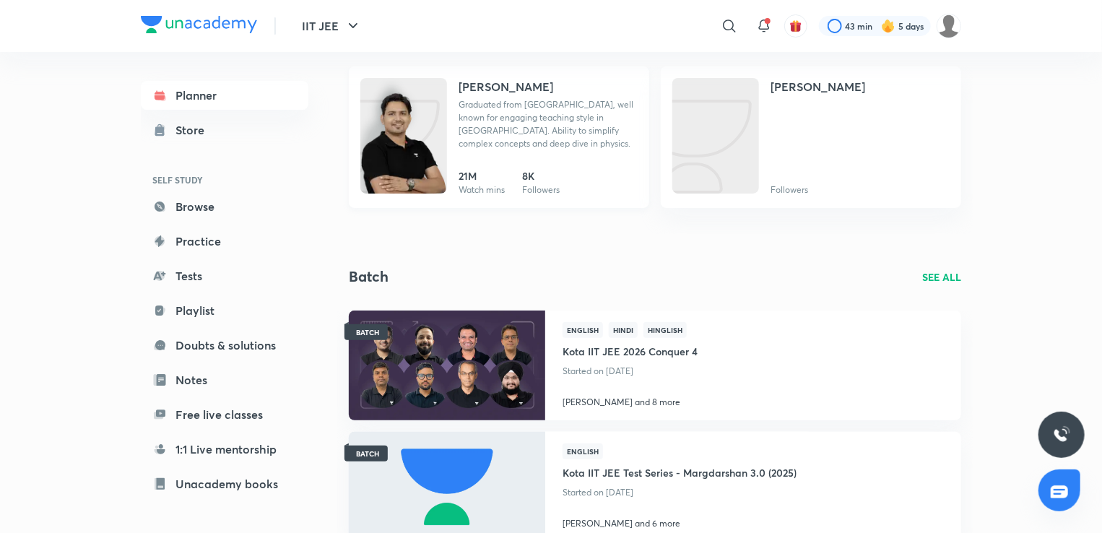
click at [433, 118] on img at bounding box center [403, 150] width 87 height 116
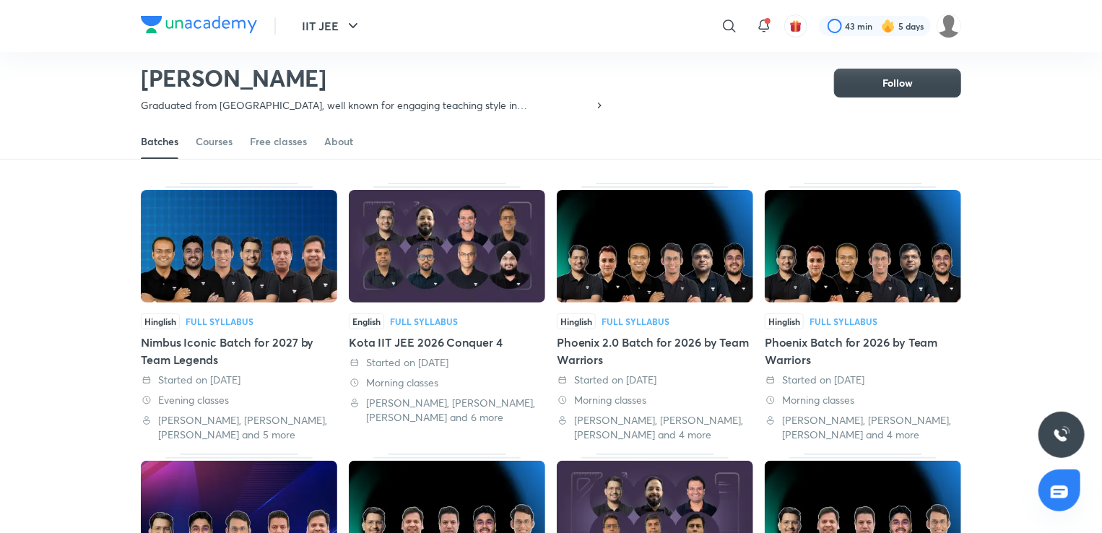
scroll to position [35, 0]
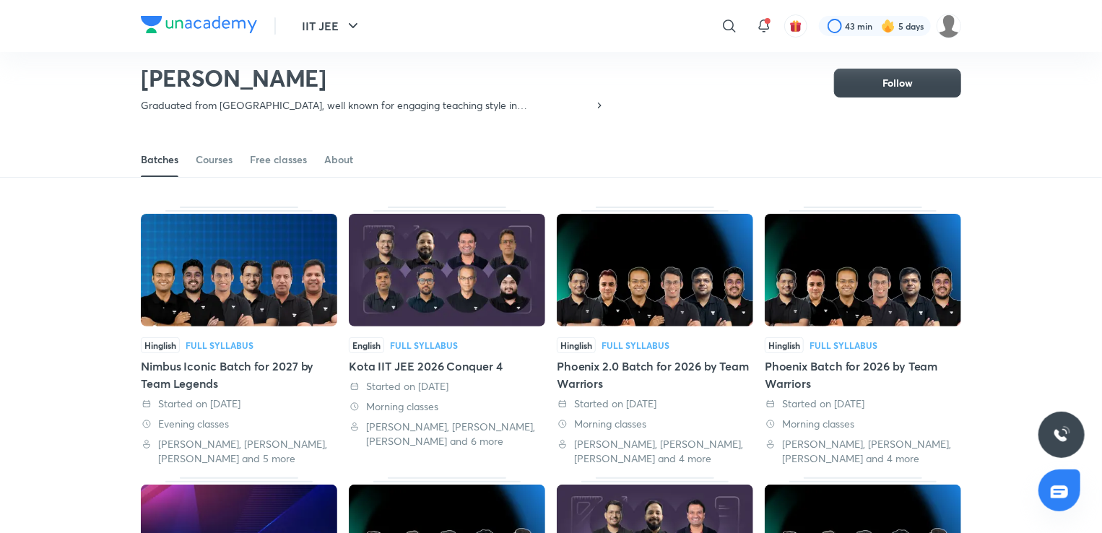
click at [422, 290] on img at bounding box center [447, 270] width 196 height 113
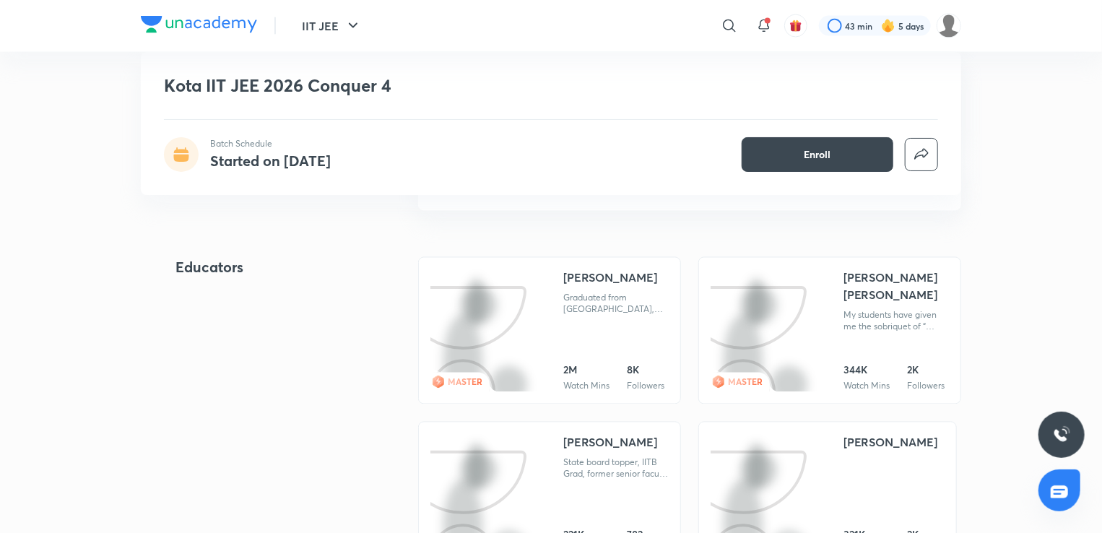
scroll to position [1209, 0]
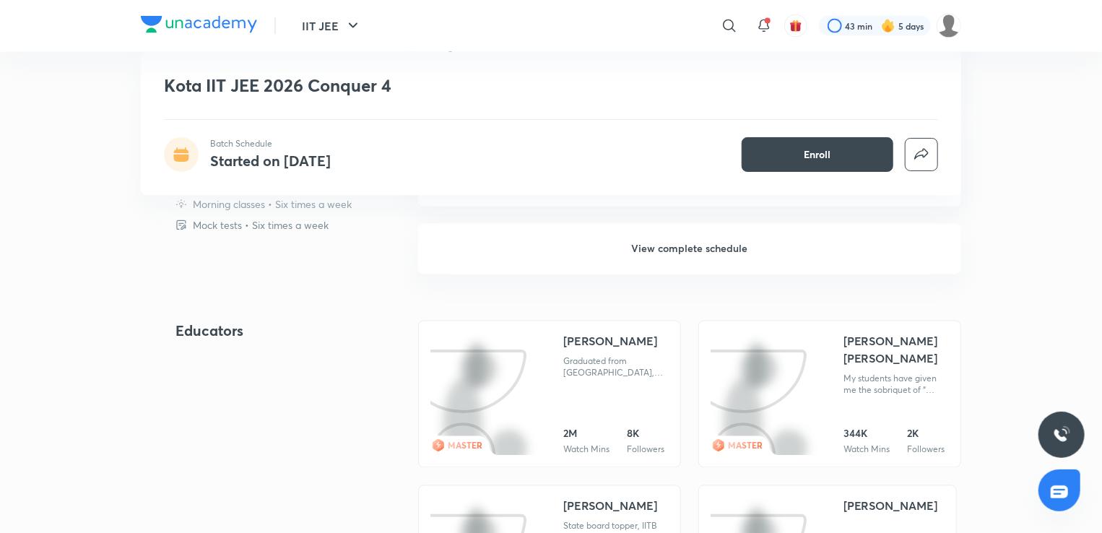
click at [491, 458] on img at bounding box center [491, 458] width 0 height 0
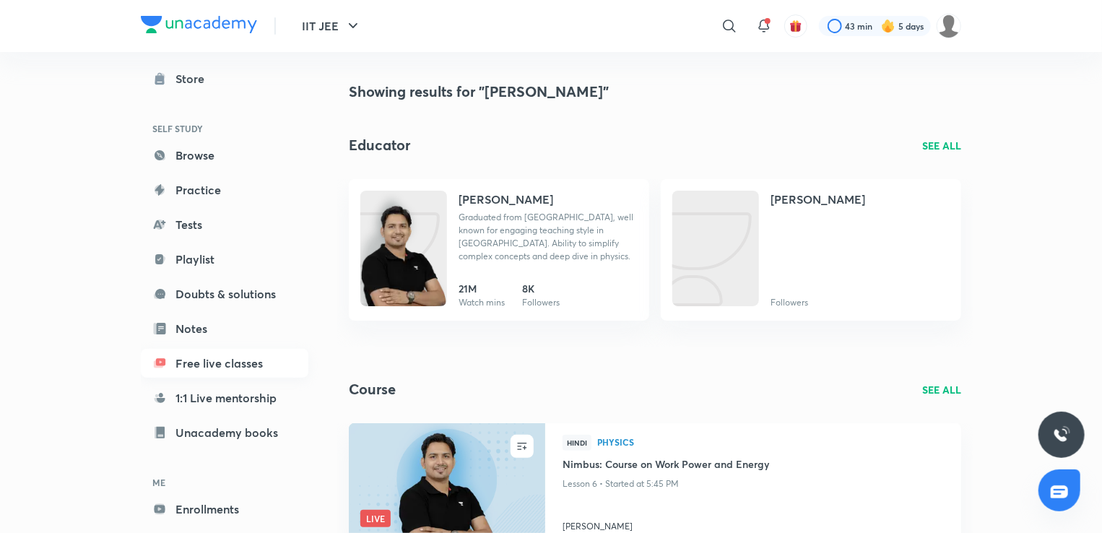
scroll to position [117, 0]
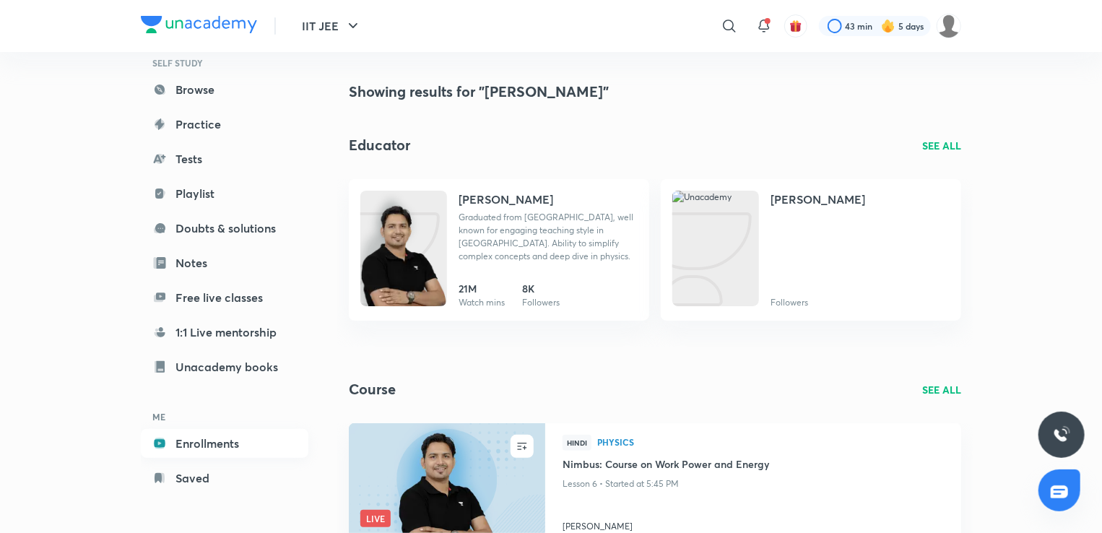
click at [231, 447] on link "Enrollments" at bounding box center [224, 443] width 167 height 29
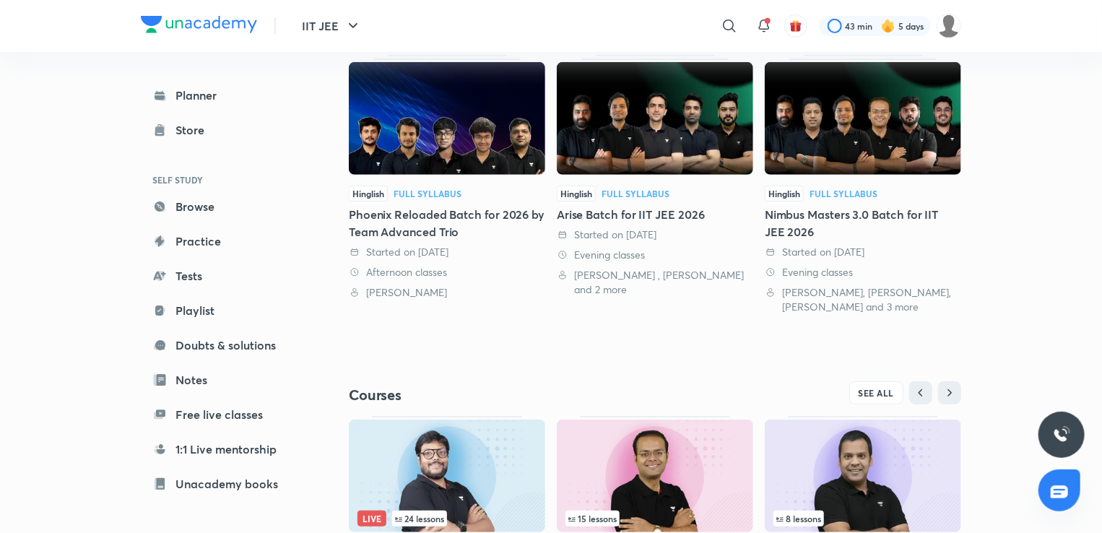
scroll to position [328, 0]
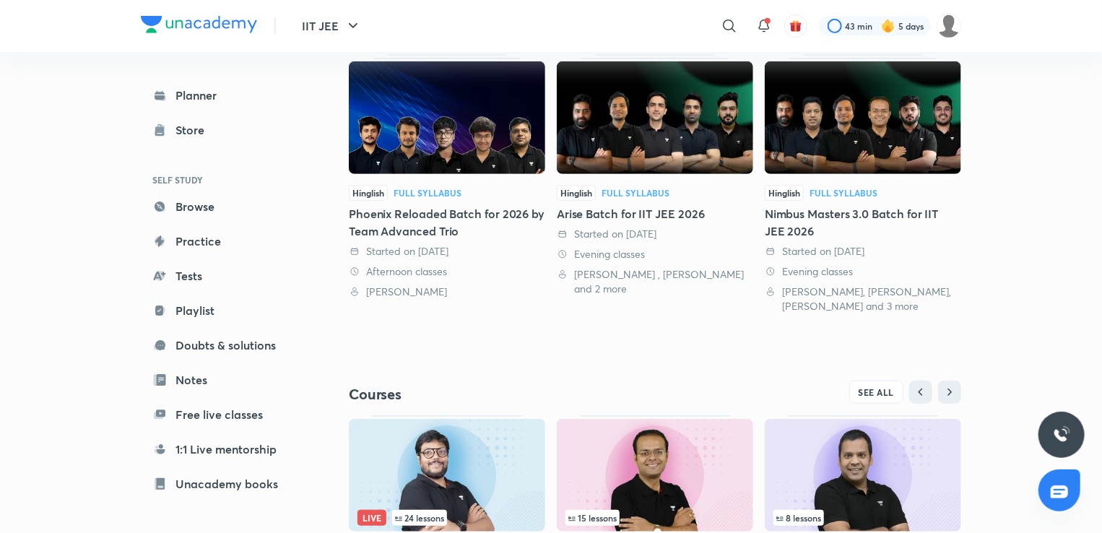
click at [364, 180] on link "Hinglish Full Syllabus Phoenix Reloaded Batch for 2026 by Team Advanced Trio St…" at bounding box center [447, 176] width 196 height 245
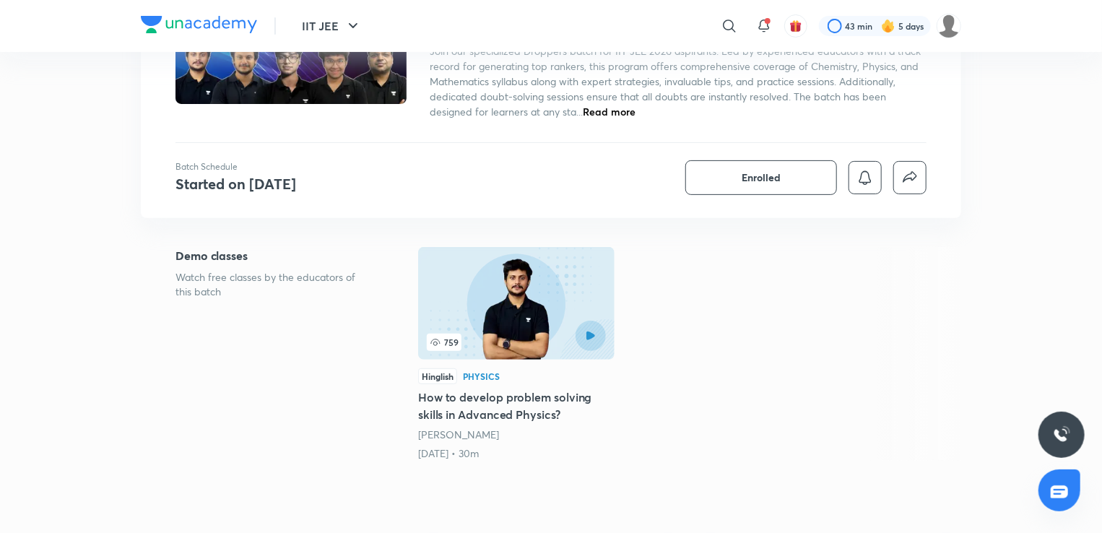
scroll to position [177, 0]
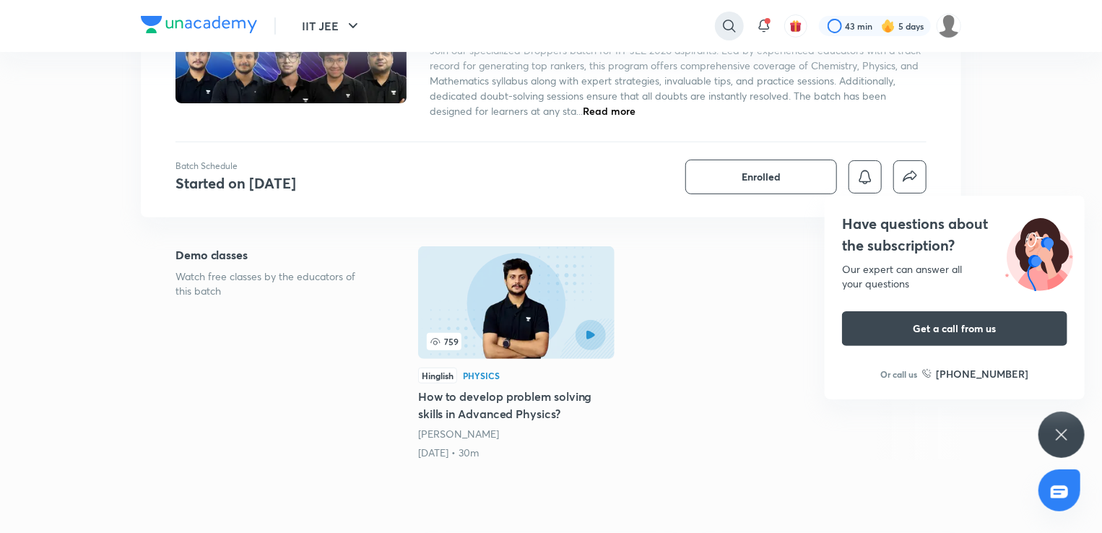
click at [731, 19] on icon at bounding box center [729, 25] width 17 height 17
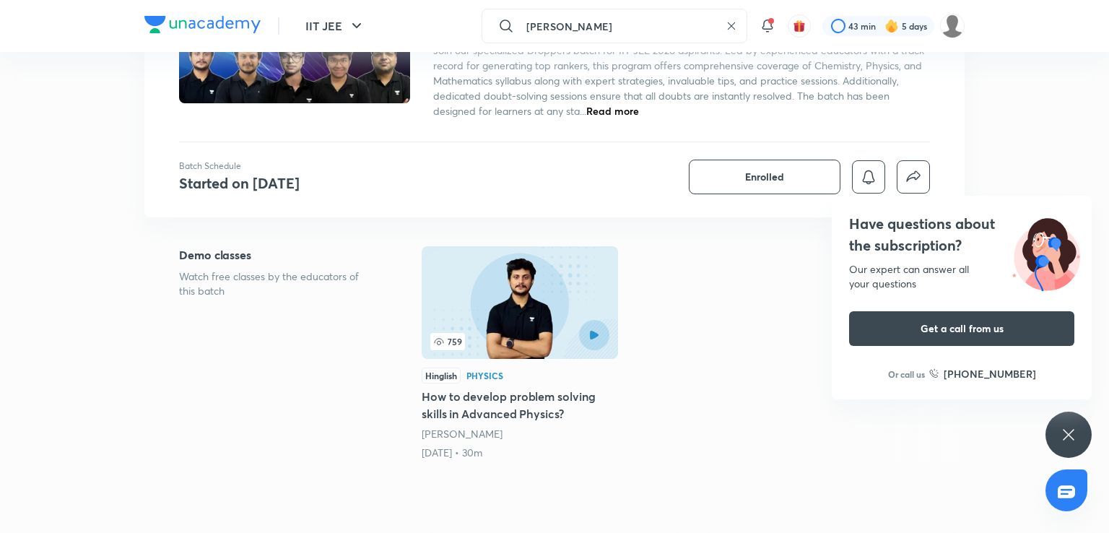
type input "vaibav singh"
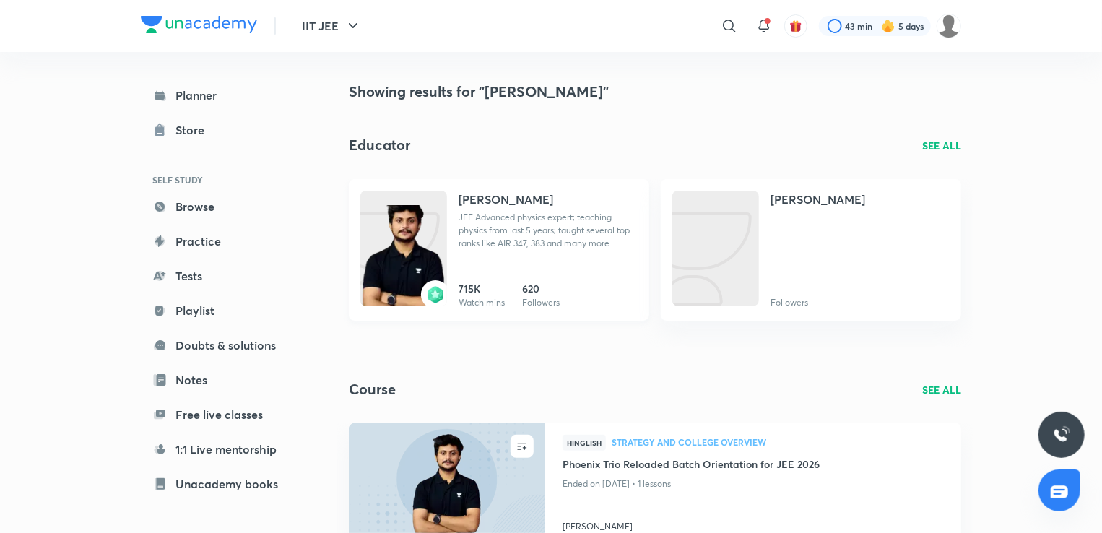
click at [492, 246] on p "JEE Advanced physics expert; teaching physics from last 5 years; taught several…" at bounding box center [547, 230] width 179 height 39
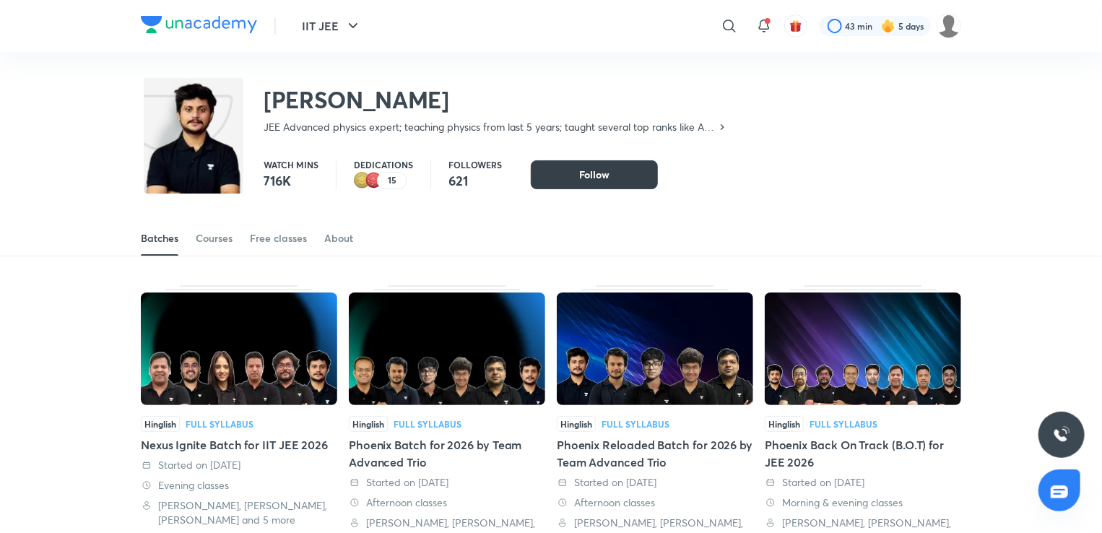
click at [562, 174] on button "Follow" at bounding box center [594, 174] width 127 height 29
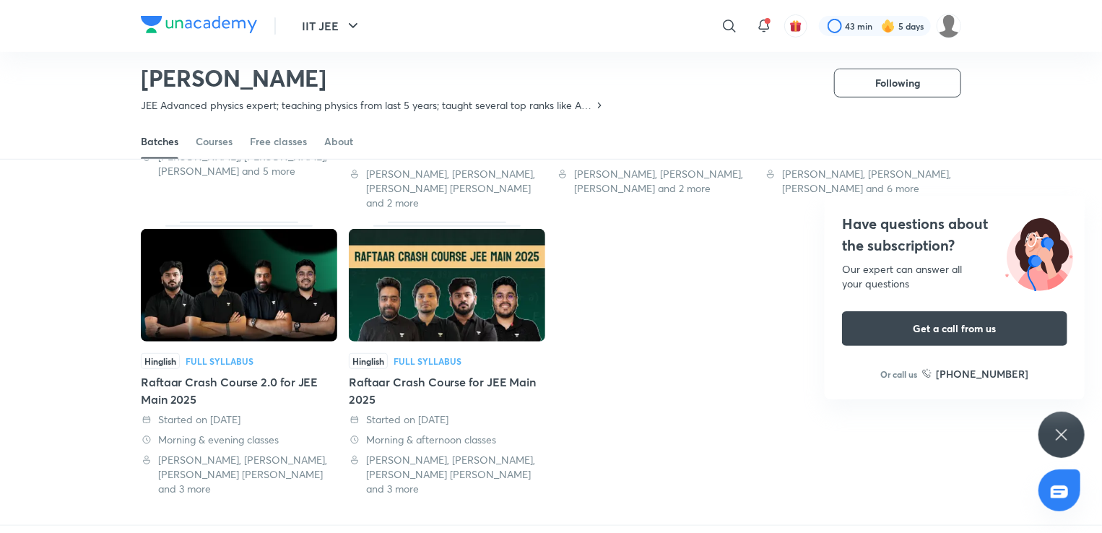
scroll to position [325, 0]
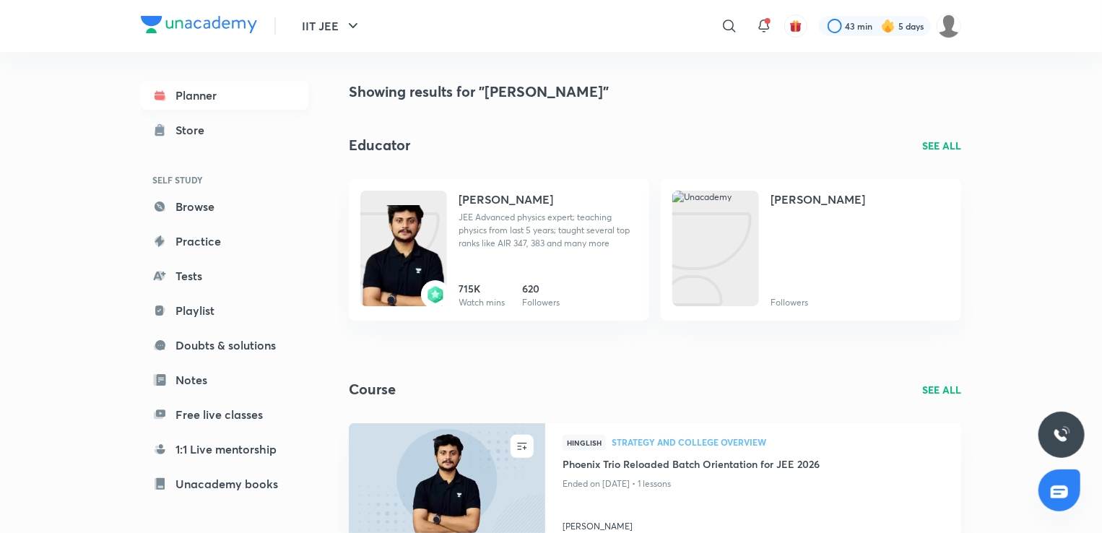
click at [162, 96] on icon at bounding box center [160, 97] width 10 height 5
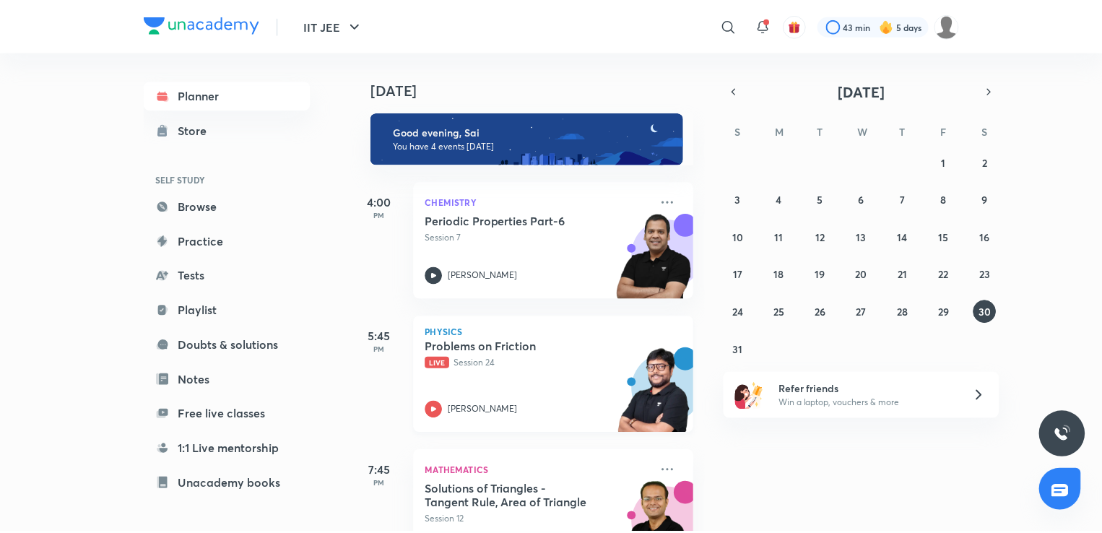
scroll to position [153, 0]
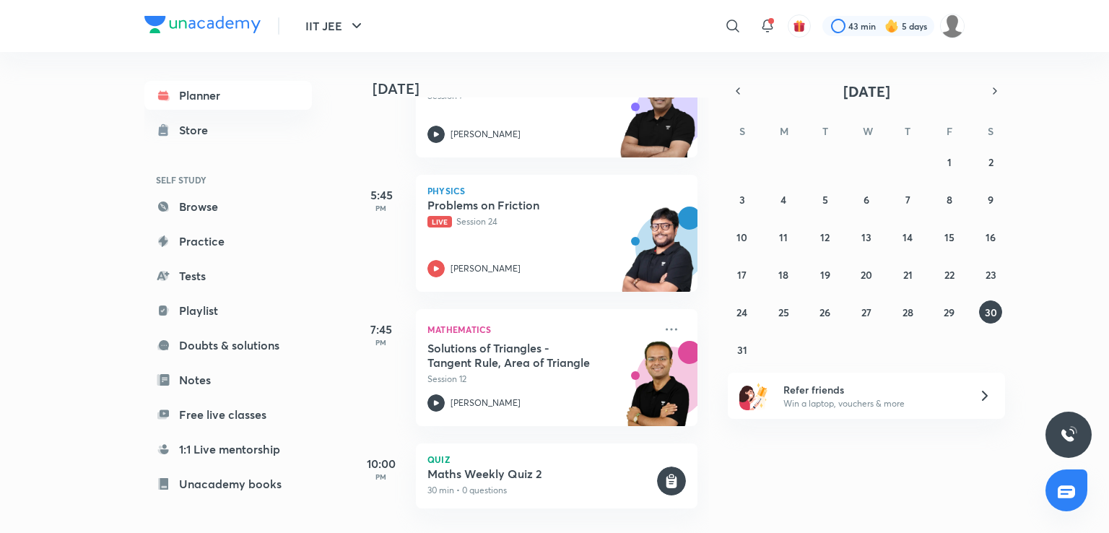
click at [747, 337] on div "27 28 29 30 31 1 2 3 4 5 6 7 8 9 10 11 12 13 14 15 16 17 18 19 20 21 22 23 24 2…" at bounding box center [866, 255] width 277 height 211
click at [740, 349] on abbr "31" at bounding box center [742, 350] width 10 height 14
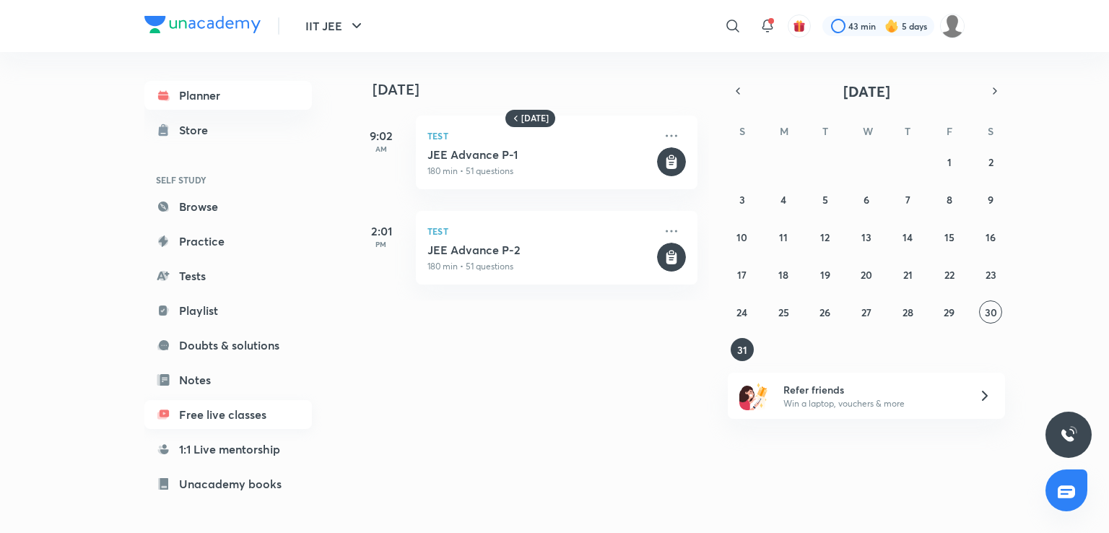
click at [231, 411] on link "Free live classes" at bounding box center [227, 414] width 167 height 29
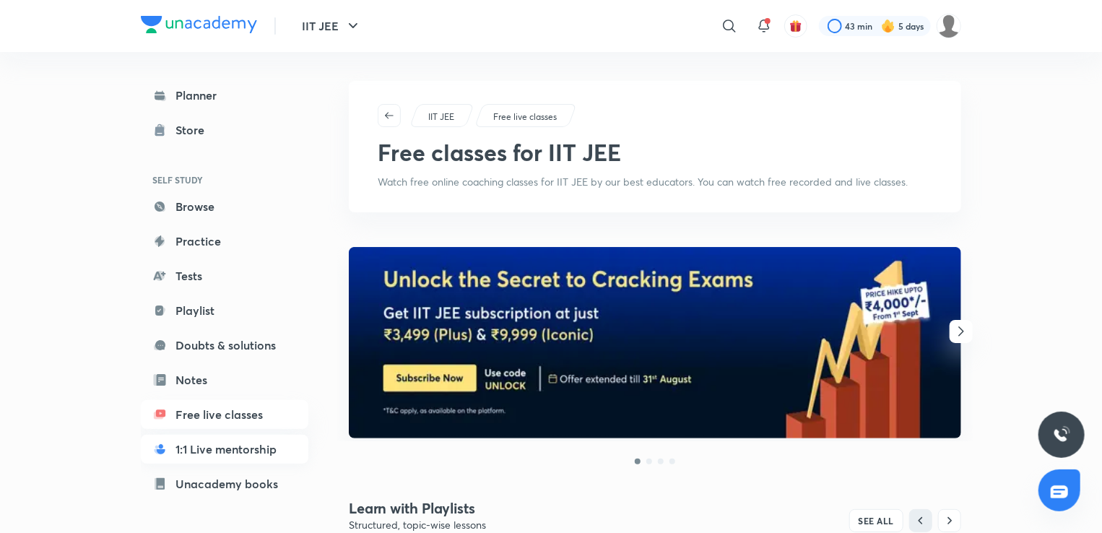
click at [228, 456] on link "1:1 Live mentorship" at bounding box center [224, 449] width 167 height 29
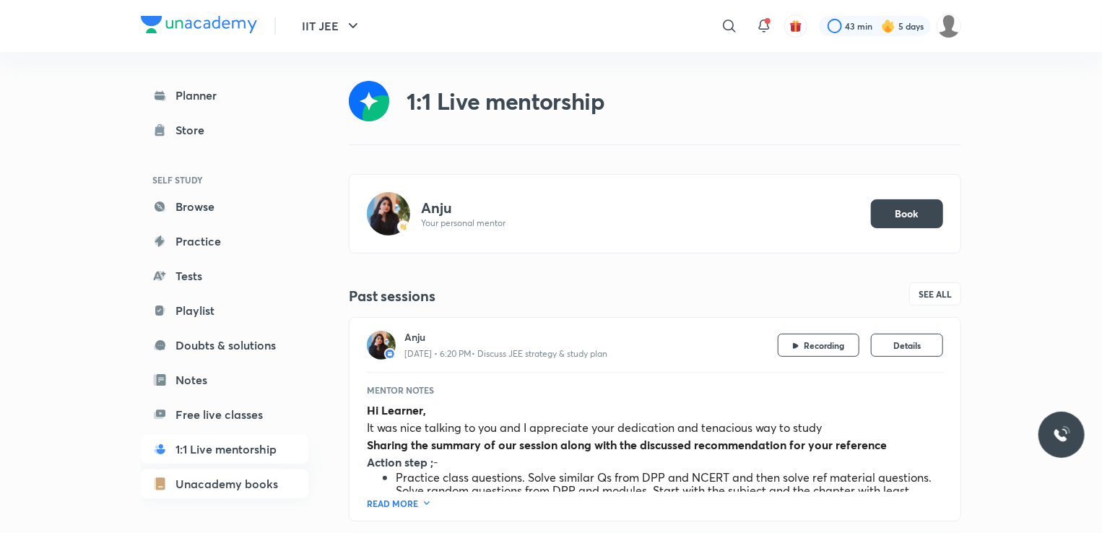
click at [233, 486] on link "Unacademy books" at bounding box center [224, 483] width 167 height 29
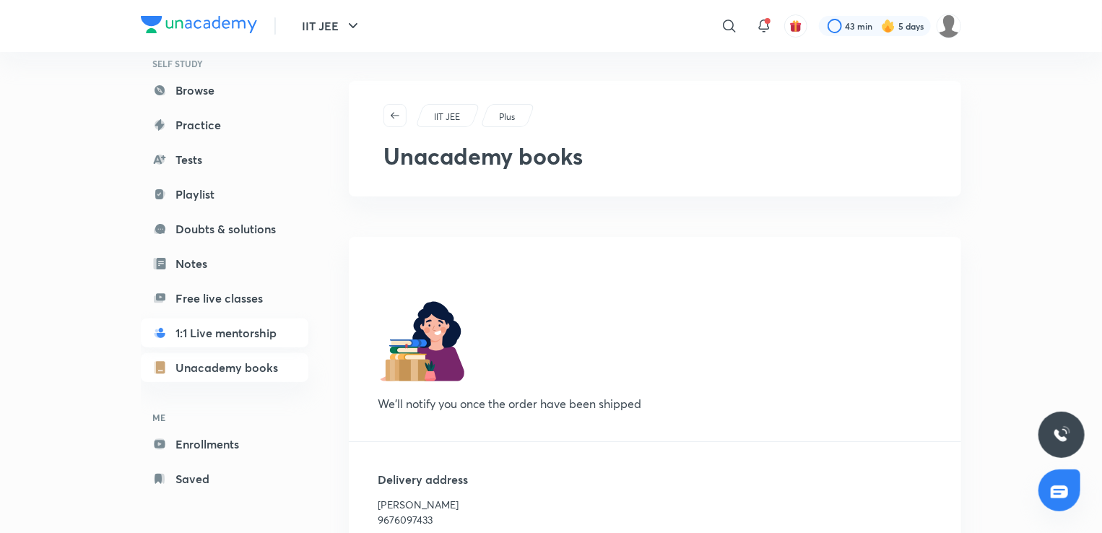
scroll to position [117, 0]
click at [237, 447] on link "Enrollments" at bounding box center [224, 443] width 167 height 29
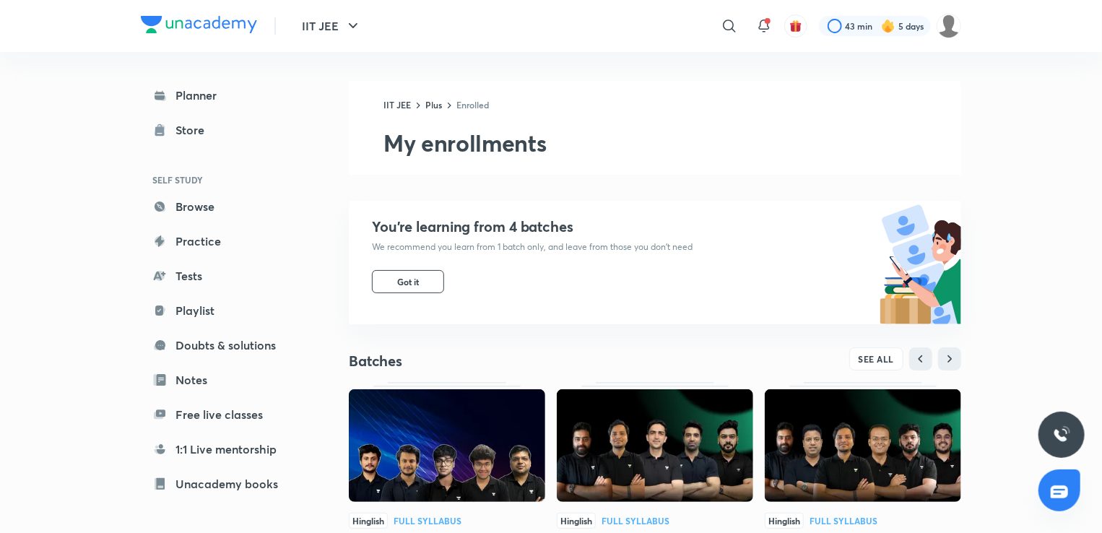
click at [237, 447] on link "1:1 Live mentorship" at bounding box center [224, 449] width 167 height 29
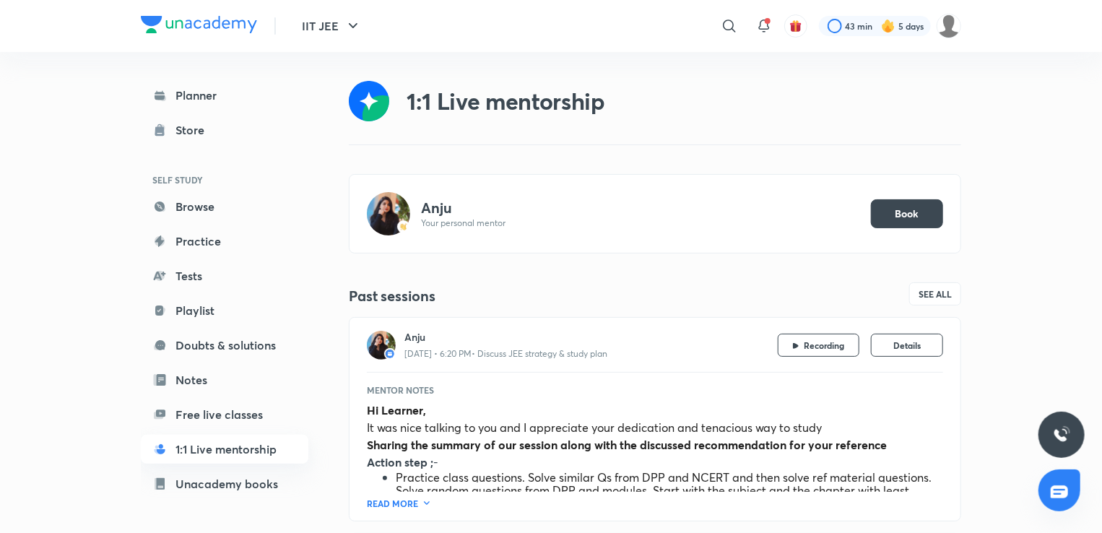
scroll to position [116, 0]
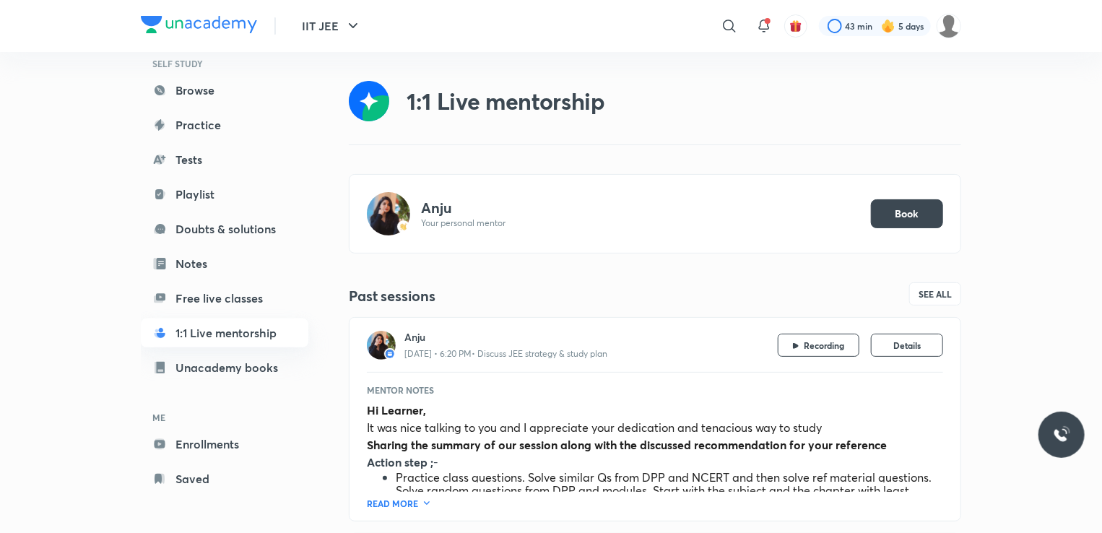
click at [235, 454] on link "Enrollments" at bounding box center [224, 444] width 167 height 29
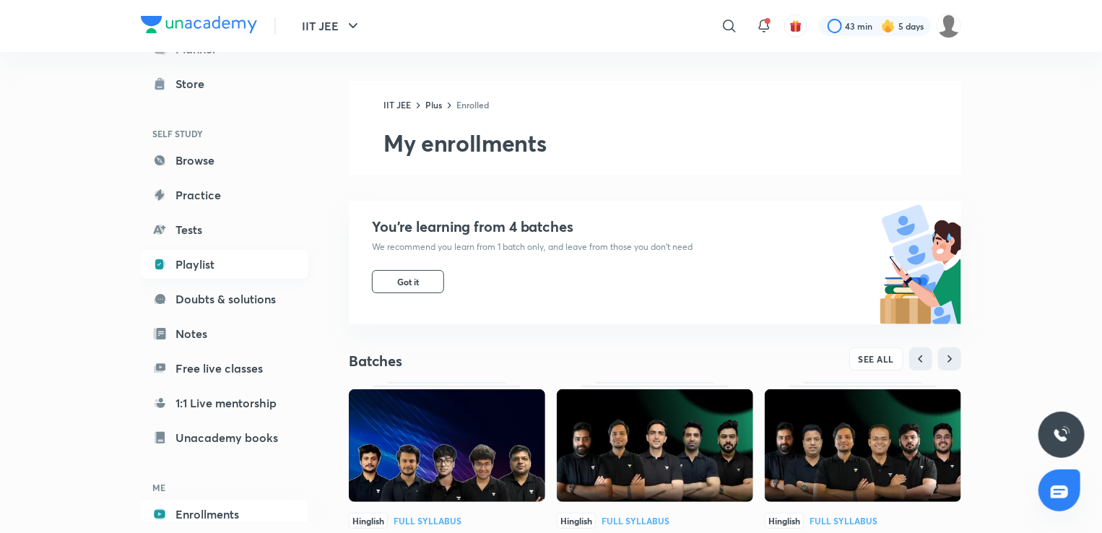
scroll to position [117, 0]
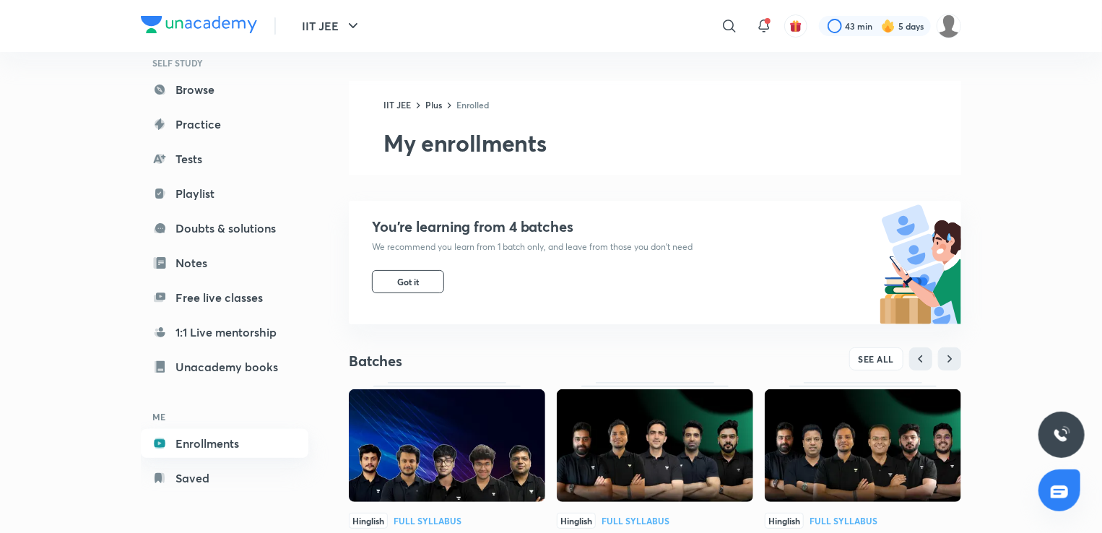
click at [222, 437] on link "Enrollments" at bounding box center [224, 443] width 167 height 29
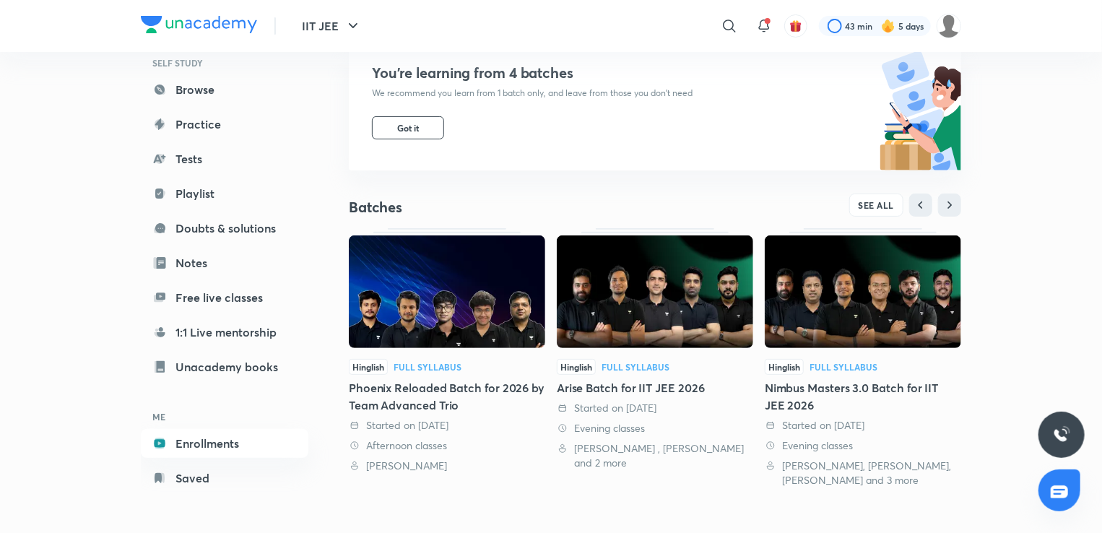
scroll to position [155, 0]
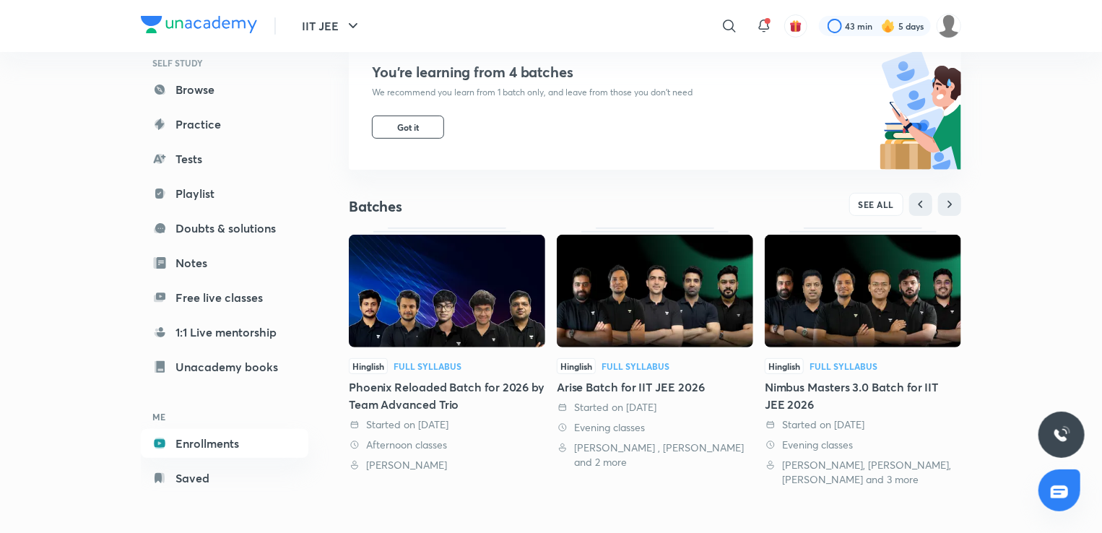
click at [428, 324] on img at bounding box center [447, 291] width 196 height 113
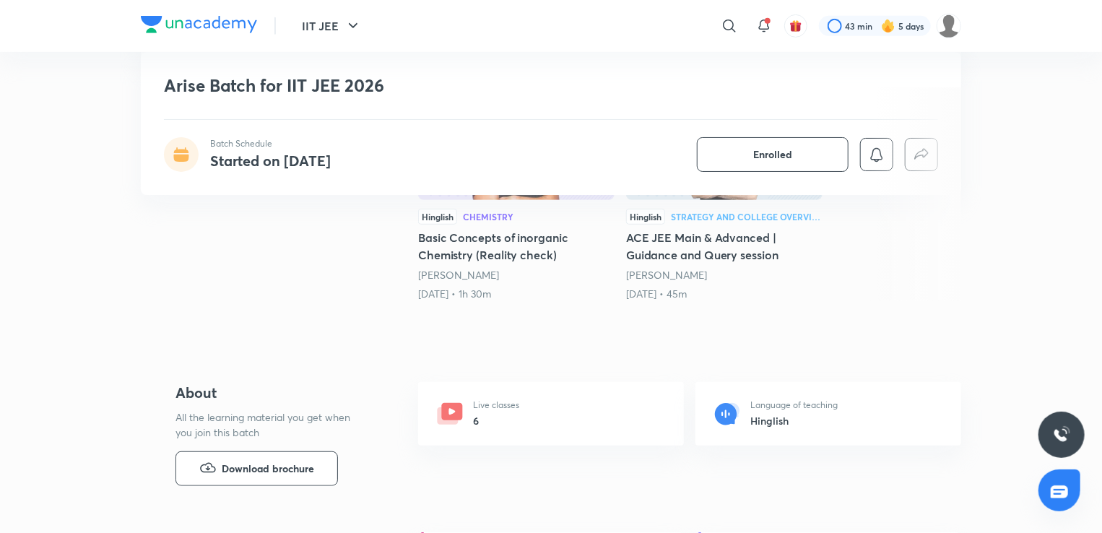
click at [566, 420] on div "Live classes 6" at bounding box center [551, 414] width 266 height 64
click at [502, 430] on div "Live classes 6" at bounding box center [551, 414] width 266 height 64
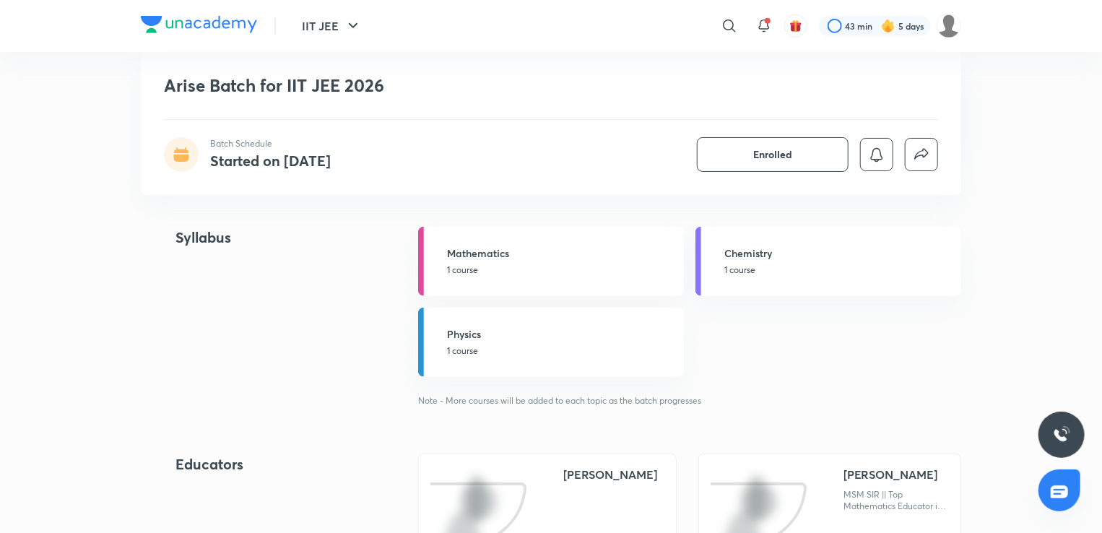
scroll to position [637, 0]
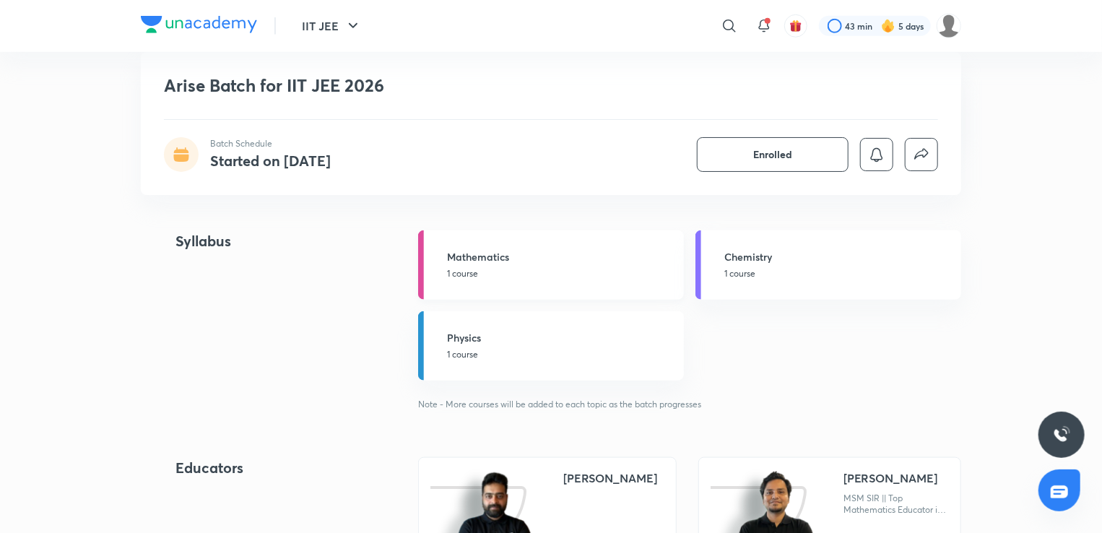
click at [519, 258] on h5 "Mathematics" at bounding box center [561, 256] width 228 height 15
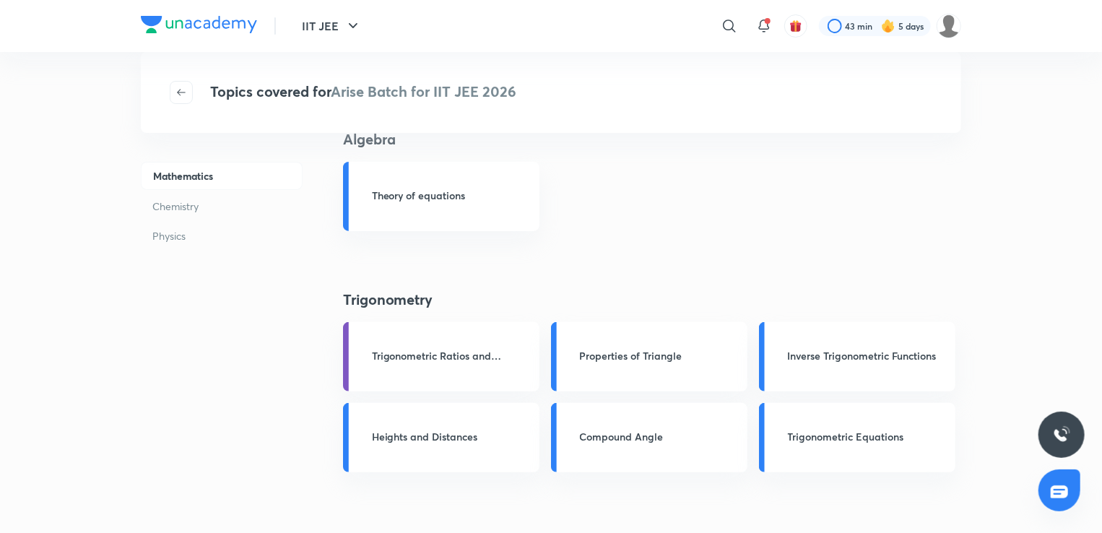
scroll to position [32, 0]
click at [706, 355] on h3 "Properties of Triangle" at bounding box center [659, 354] width 159 height 15
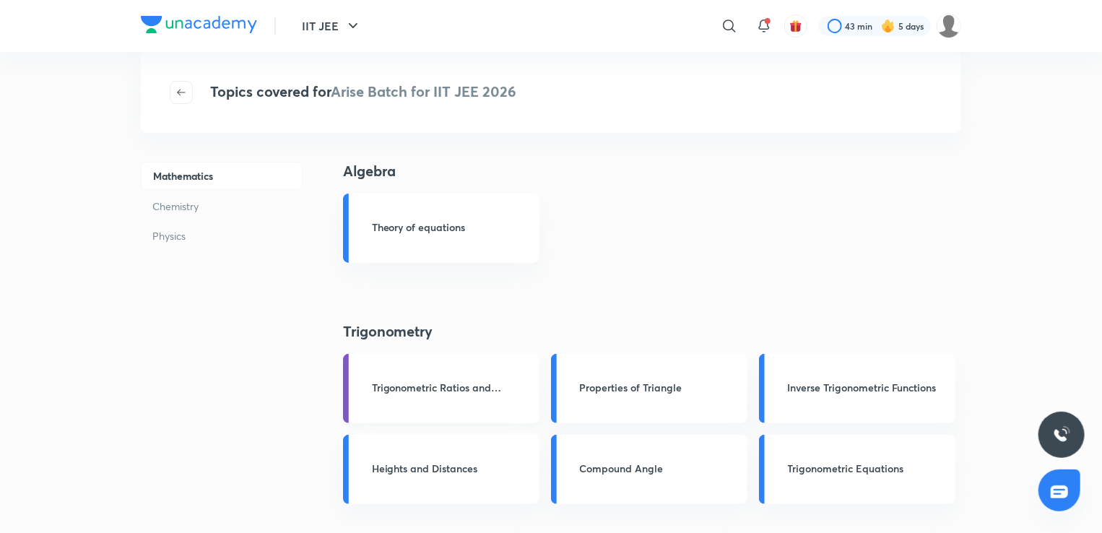
click at [437, 372] on link "Trigonometric Ratios and Identities" at bounding box center [441, 388] width 196 height 69
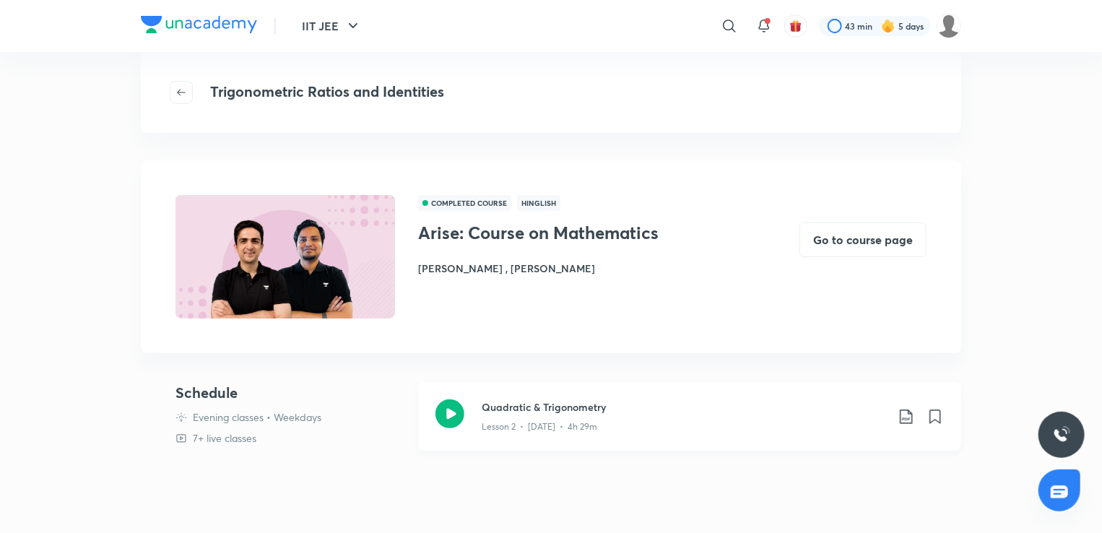
click at [442, 414] on icon at bounding box center [449, 413] width 29 height 29
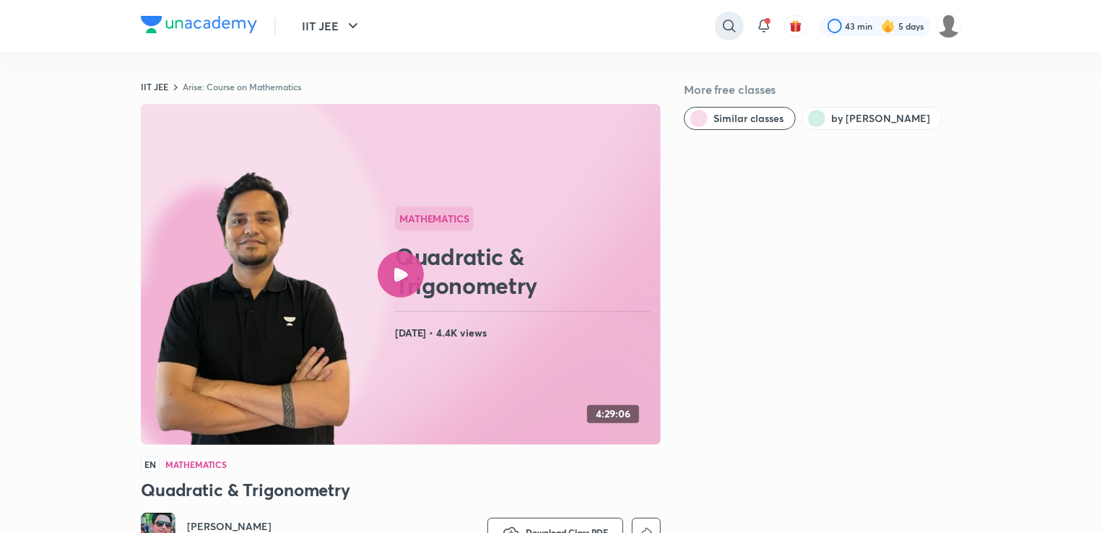
click at [719, 22] on div at bounding box center [729, 26] width 29 height 29
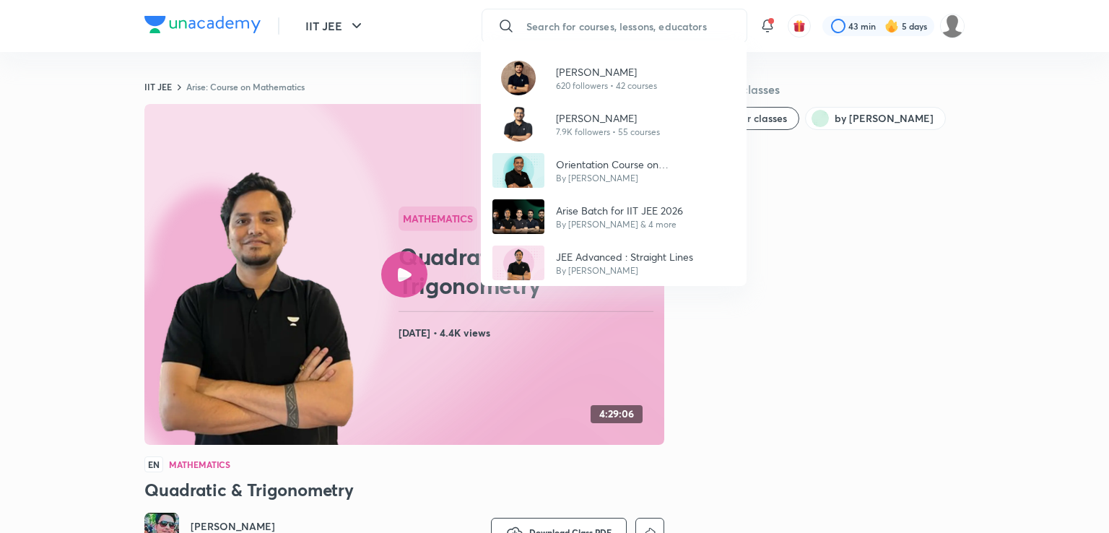
click at [676, 19] on div "Vaibhav Singh 620 followers • 42 courses Rahul Yadav 7.9K followers • 55 course…" at bounding box center [554, 266] width 1109 height 533
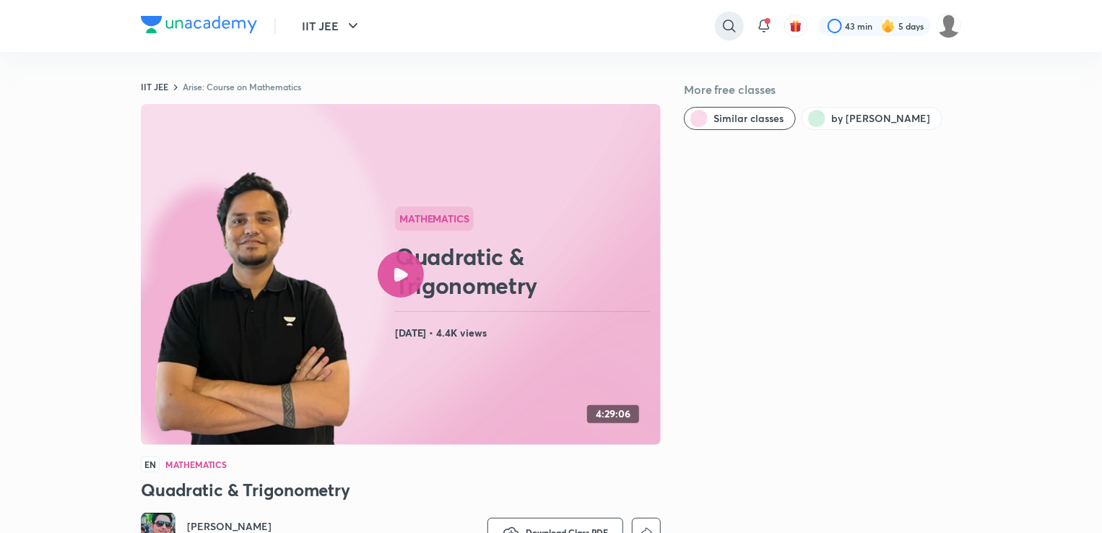
click at [725, 22] on icon at bounding box center [729, 25] width 17 height 17
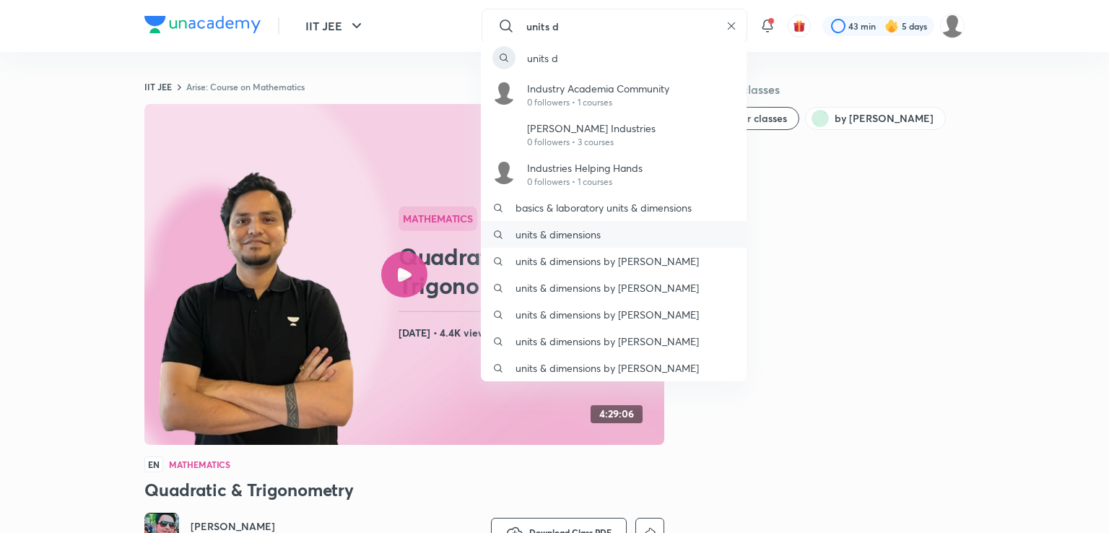
type input "units d"
click at [596, 232] on p "units & dimensions" at bounding box center [557, 234] width 85 height 15
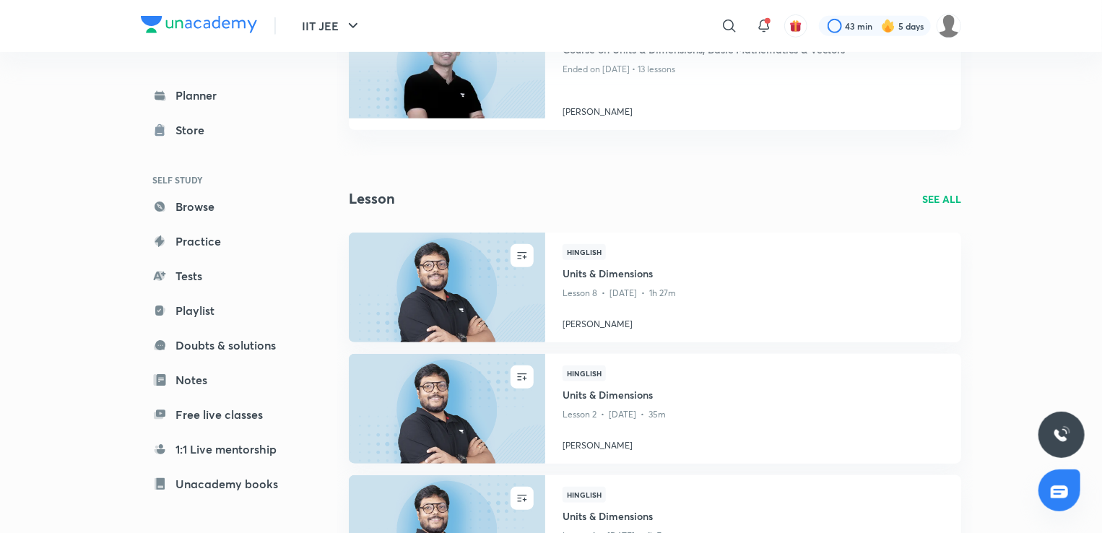
scroll to position [413, 0]
click at [474, 241] on img at bounding box center [447, 287] width 200 height 112
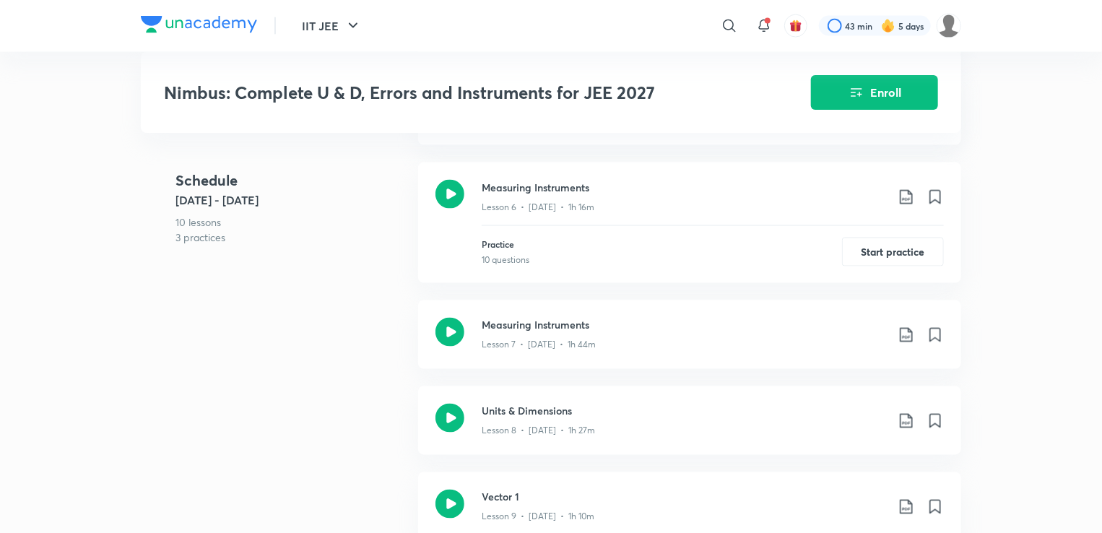
scroll to position [1096, 0]
click at [456, 194] on icon at bounding box center [449, 194] width 29 height 29
